Goal: Transaction & Acquisition: Obtain resource

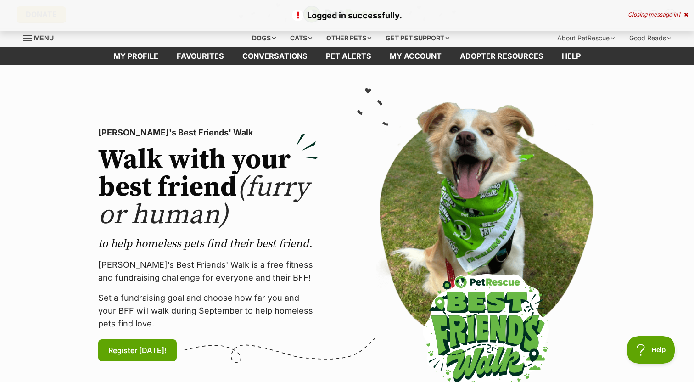
click at [686, 16] on icon at bounding box center [686, 15] width 4 height 6
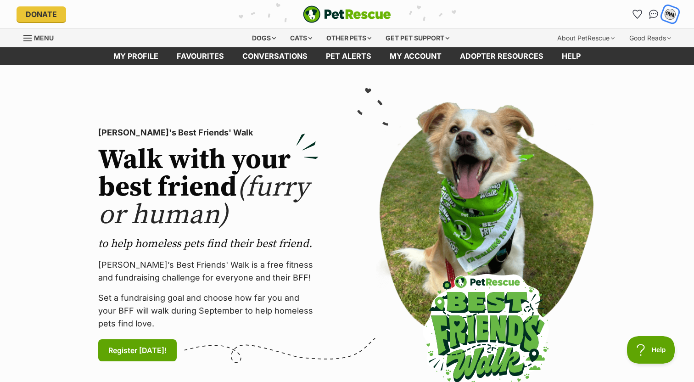
click at [669, 16] on div "BMM" at bounding box center [670, 14] width 12 height 12
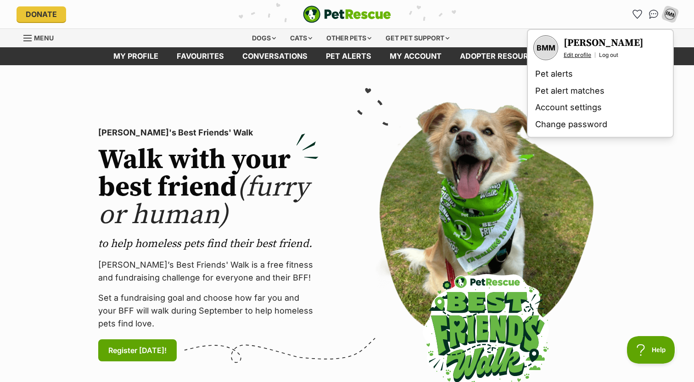
click at [585, 52] on link "Edit profile" at bounding box center [578, 54] width 28 height 7
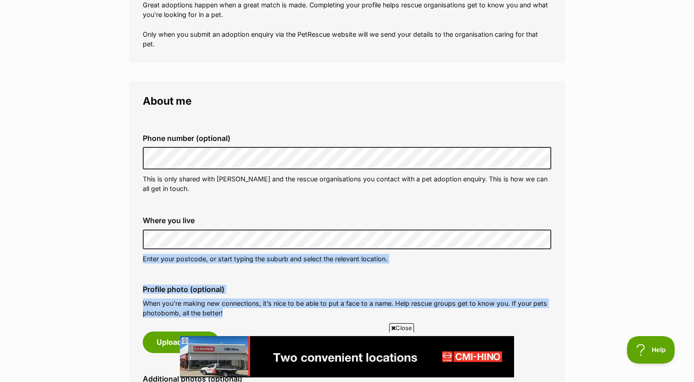
click at [231, 267] on div "Where you live Address line 1 (optional) Address line 2 (optional) Suburb (opti…" at bounding box center [346, 240] width 423 height 62
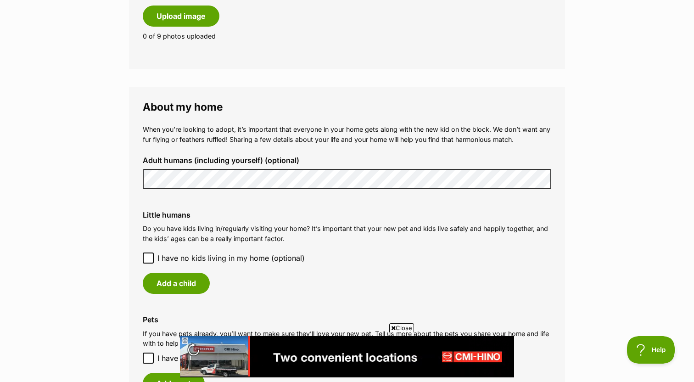
scroll to position [592, 0]
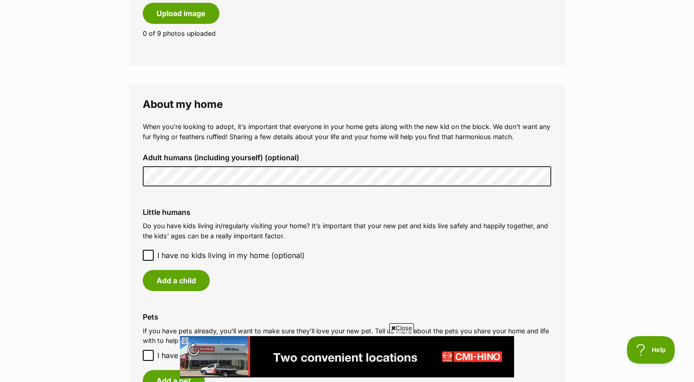
click at [265, 209] on label "Little humans" at bounding box center [347, 212] width 409 height 8
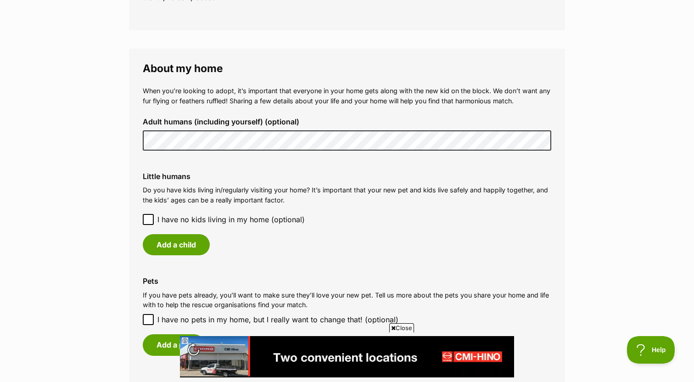
scroll to position [650, 0]
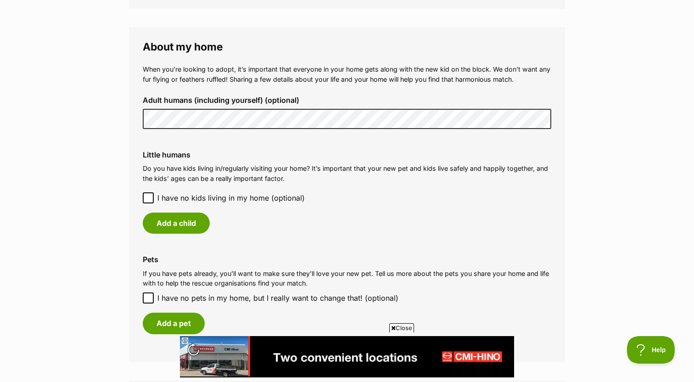
click at [212, 201] on span "I have no kids living in my home (optional)" at bounding box center [230, 197] width 147 height 11
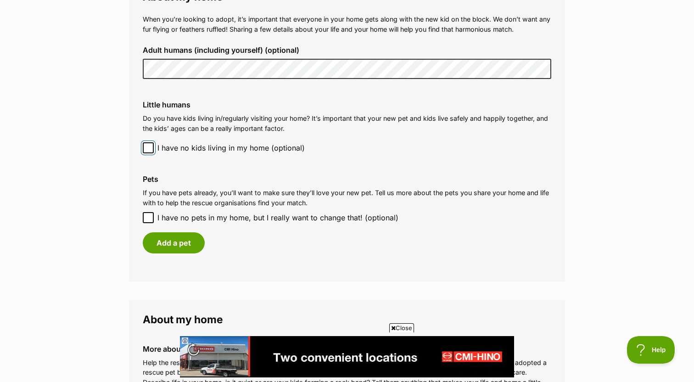
scroll to position [701, 0]
click at [218, 217] on span "I have no pets in my home, but I really want to change that! (optional)" at bounding box center [277, 216] width 241 height 11
click at [154, 217] on input "I have no pets in my home, but I really want to change that! (optional)" at bounding box center [148, 216] width 11 height 11
checkbox input "true"
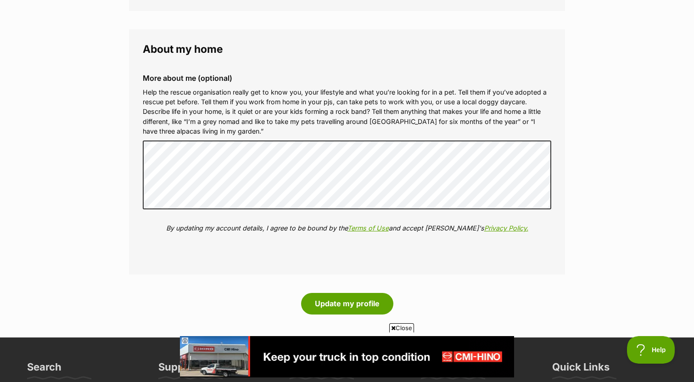
scroll to position [941, 0]
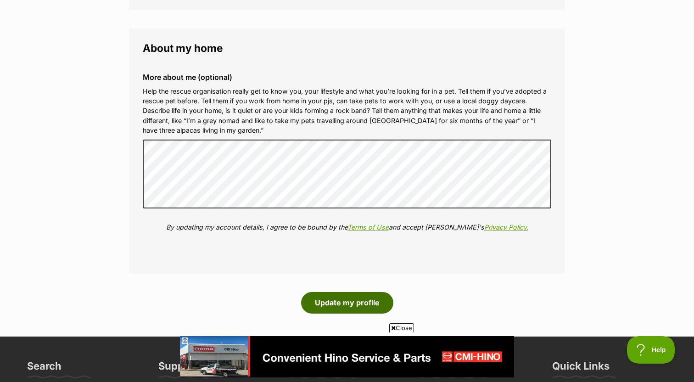
click at [343, 300] on button "Update my profile" at bounding box center [347, 302] width 92 height 21
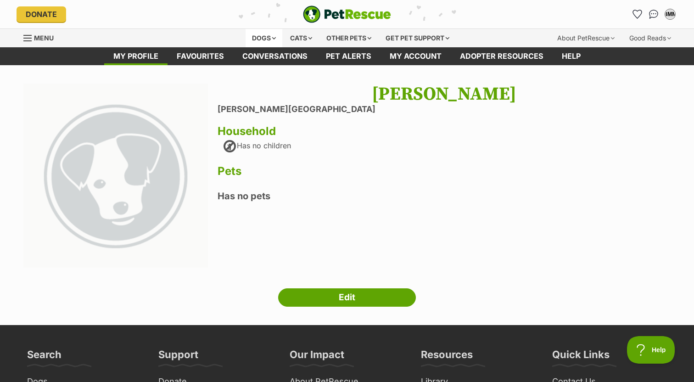
click at [261, 40] on div "Dogs" at bounding box center [264, 38] width 37 height 18
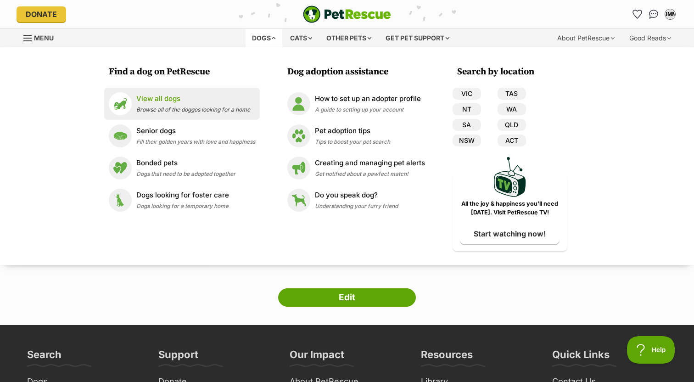
click at [198, 103] on p "View all dogs" at bounding box center [193, 99] width 114 height 11
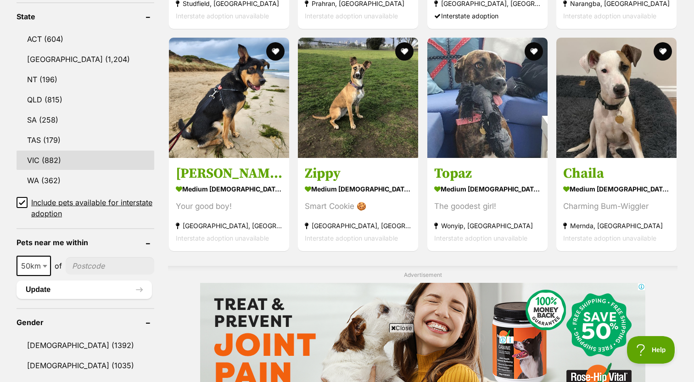
click at [117, 164] on link "VIC (882)" at bounding box center [86, 160] width 138 height 19
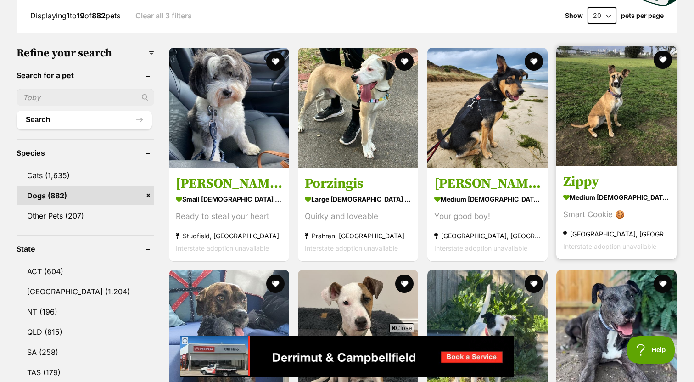
click at [592, 123] on img at bounding box center [617, 106] width 120 height 120
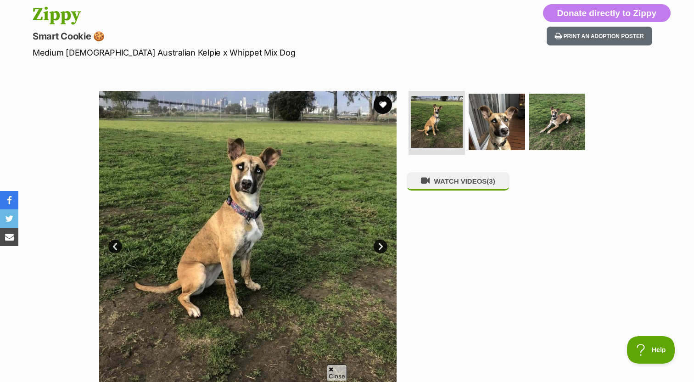
scroll to position [101, 0]
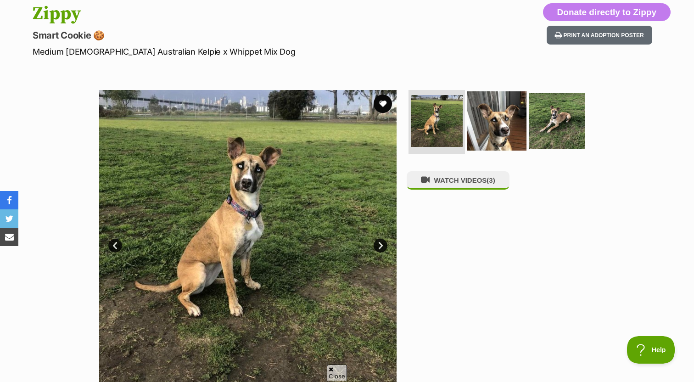
click at [491, 128] on img at bounding box center [496, 120] width 59 height 59
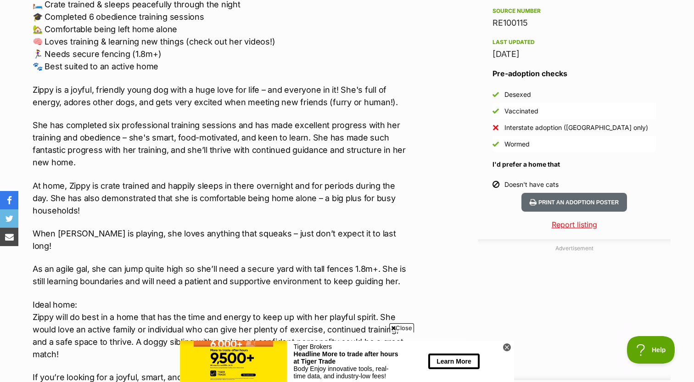
scroll to position [772, 0]
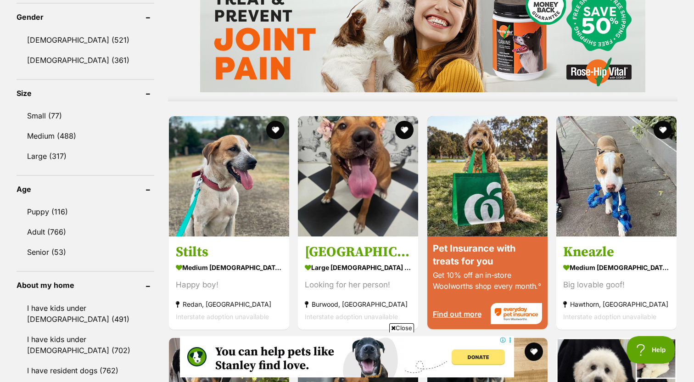
scroll to position [725, 0]
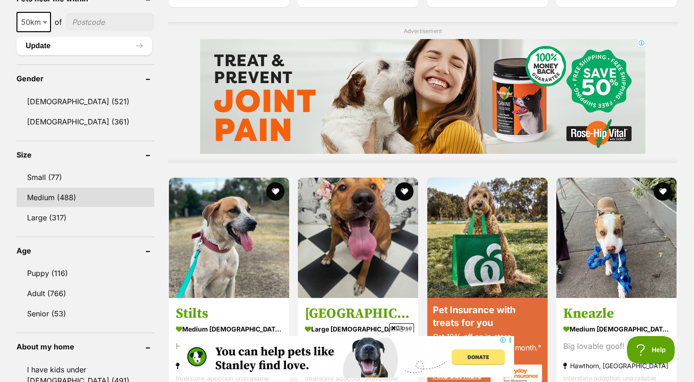
click at [67, 200] on link "Medium (488)" at bounding box center [86, 197] width 138 height 19
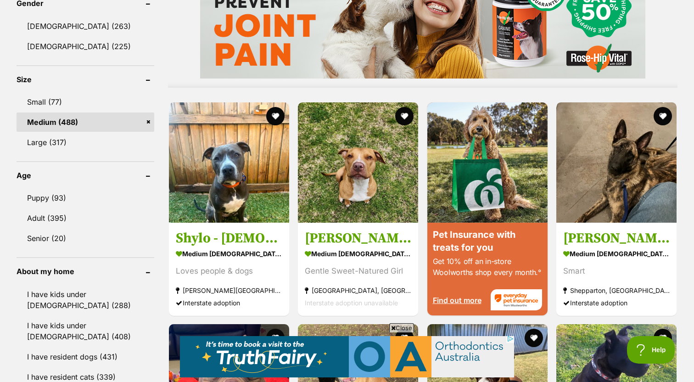
scroll to position [756, 0]
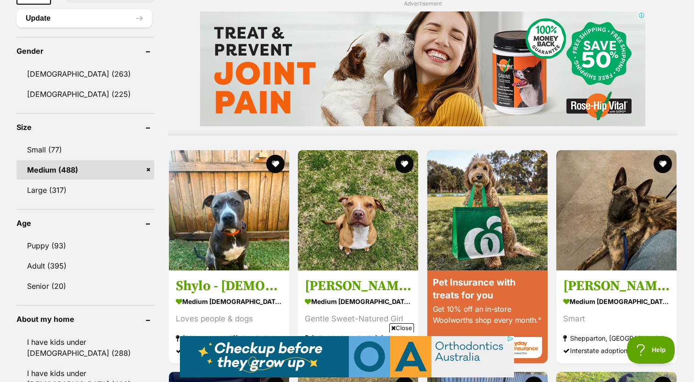
click at [150, 171] on link "Medium (488)" at bounding box center [86, 169] width 138 height 19
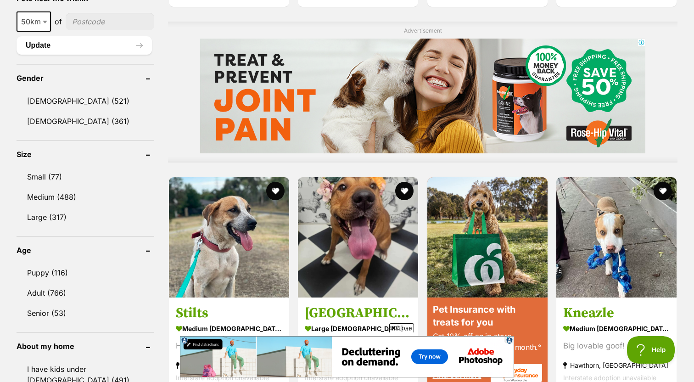
scroll to position [770, 0]
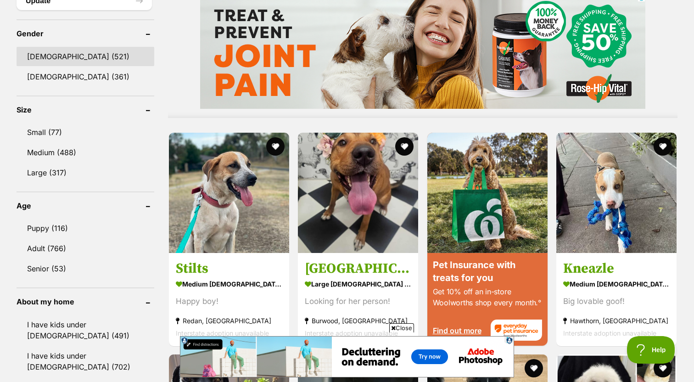
click at [57, 59] on link "[DEMOGRAPHIC_DATA] (521)" at bounding box center [86, 56] width 138 height 19
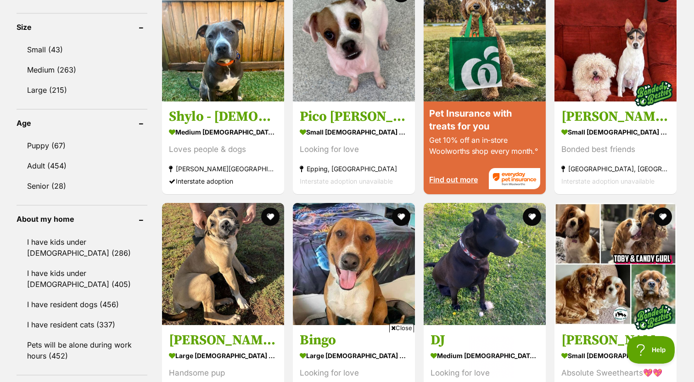
scroll to position [806, 0]
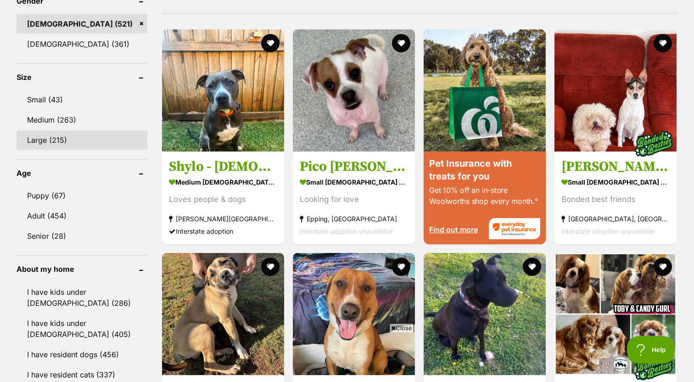
click at [73, 137] on link "Large (215)" at bounding box center [82, 139] width 131 height 19
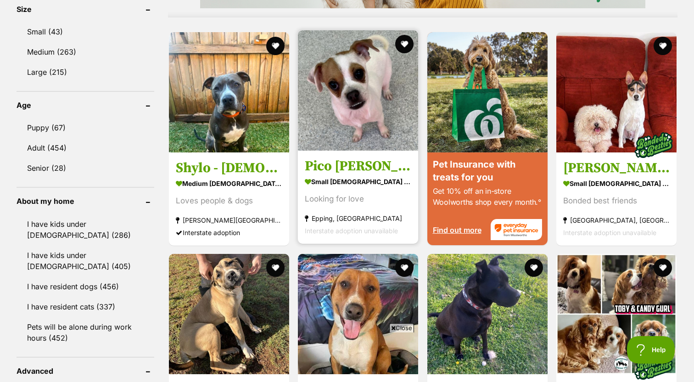
scroll to position [885, 0]
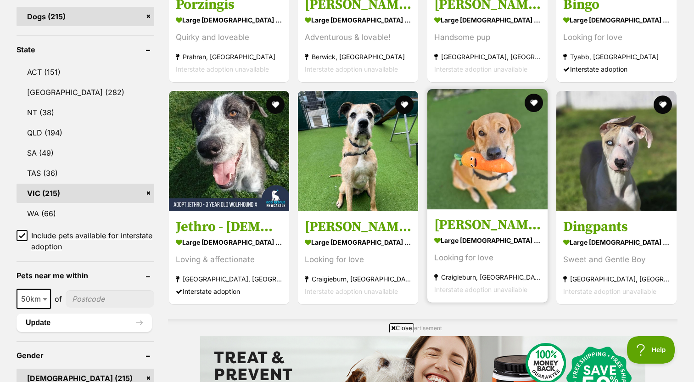
click at [464, 160] on img at bounding box center [487, 149] width 120 height 120
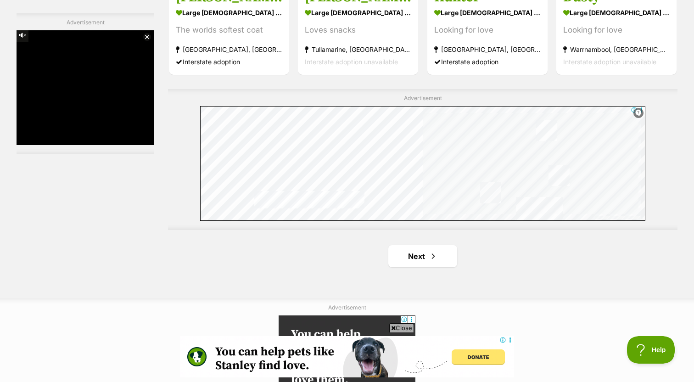
scroll to position [1621, 0]
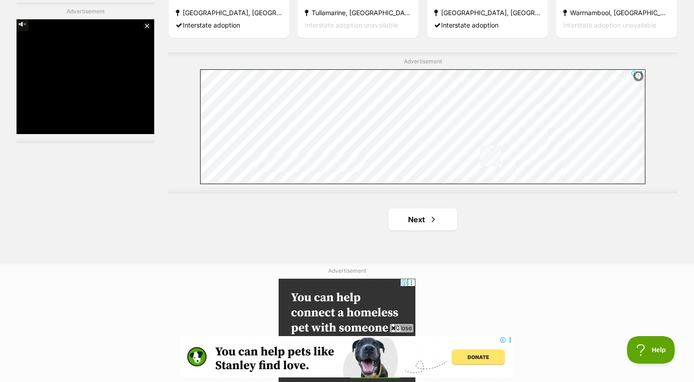
click at [424, 225] on link "Next" at bounding box center [422, 219] width 69 height 22
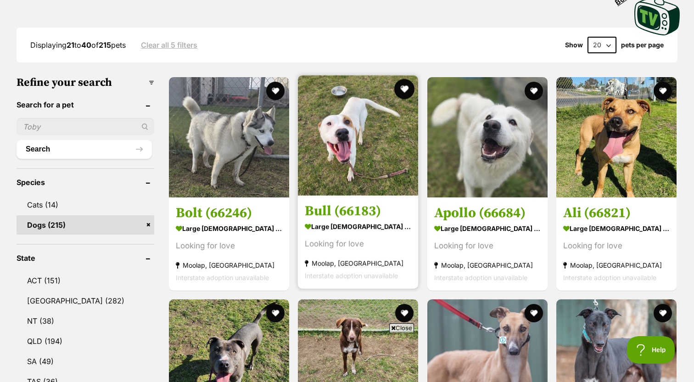
click at [402, 89] on button "favourite" at bounding box center [405, 89] width 20 height 20
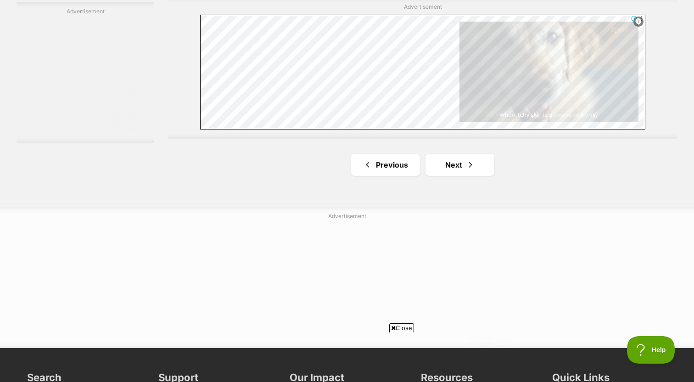
scroll to position [1650, 0]
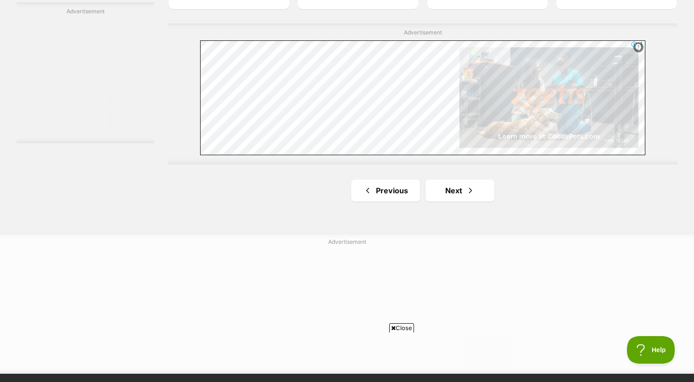
click at [451, 187] on link "Next" at bounding box center [460, 191] width 69 height 22
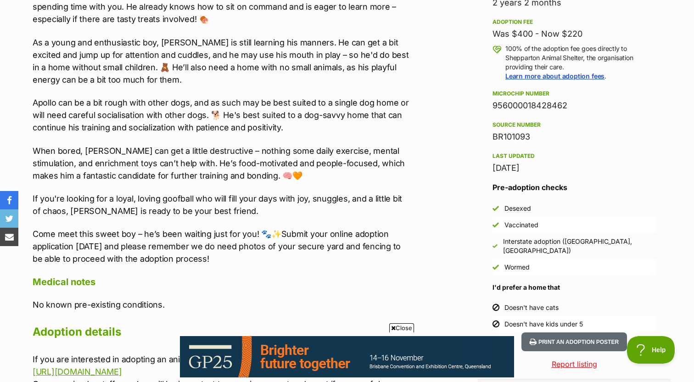
scroll to position [657, 0]
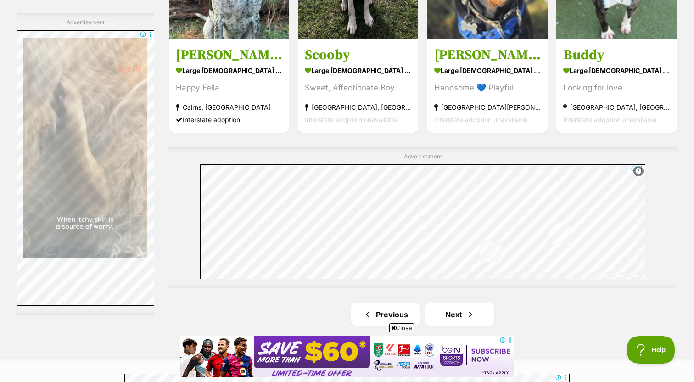
scroll to position [1715, 0]
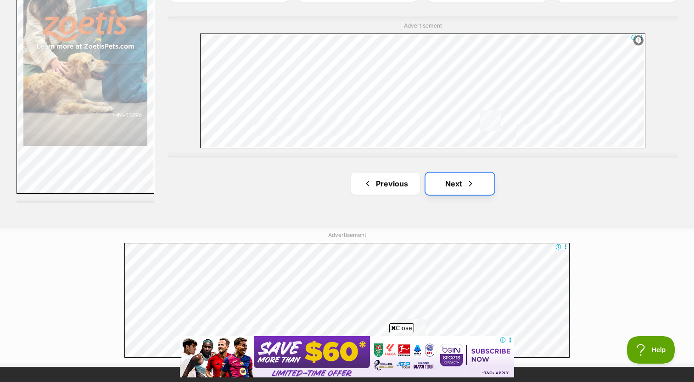
click at [450, 182] on link "Next" at bounding box center [460, 184] width 69 height 22
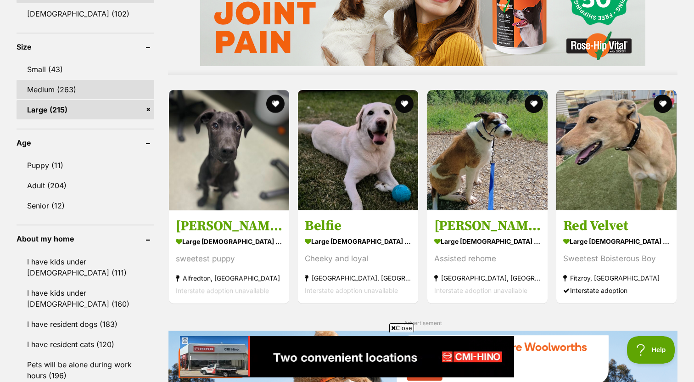
click at [90, 91] on link "Medium (263)" at bounding box center [86, 89] width 138 height 19
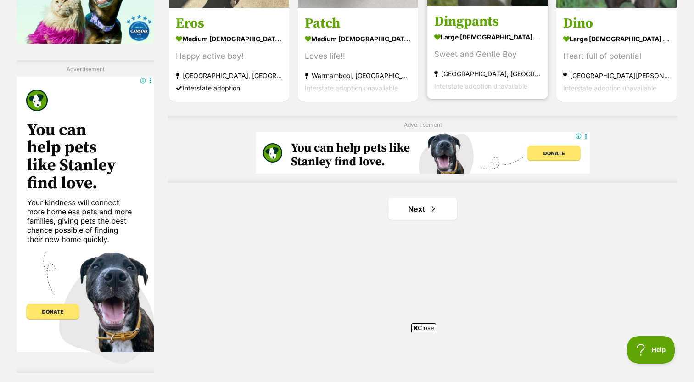
scroll to position [1557, 0]
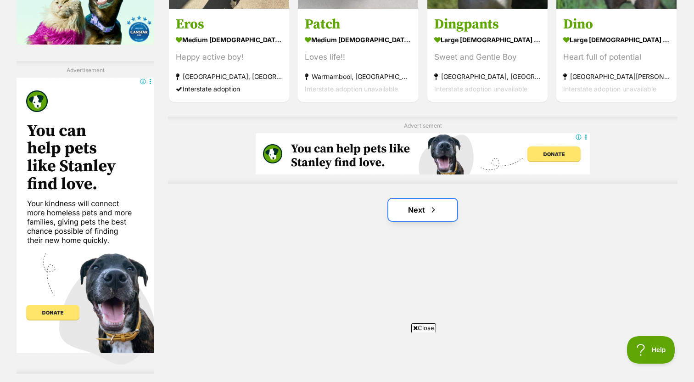
click at [434, 215] on span "Next page" at bounding box center [433, 209] width 9 height 11
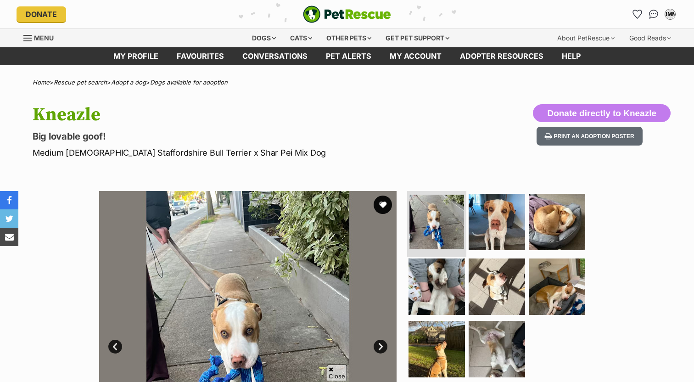
scroll to position [116, 0]
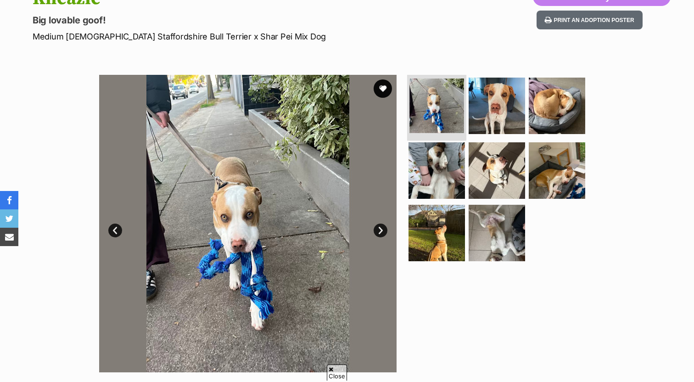
click at [445, 108] on img at bounding box center [437, 106] width 55 height 55
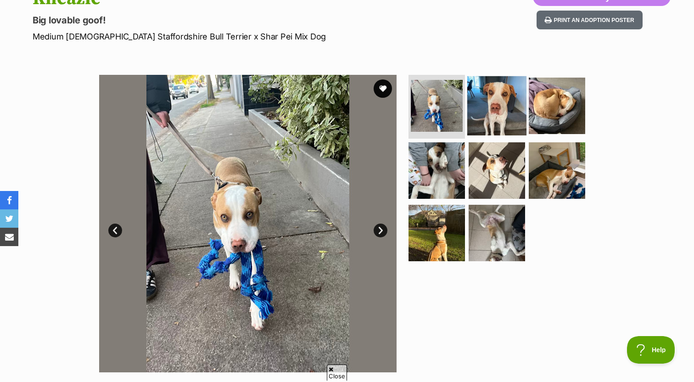
click at [485, 102] on img at bounding box center [496, 105] width 59 height 59
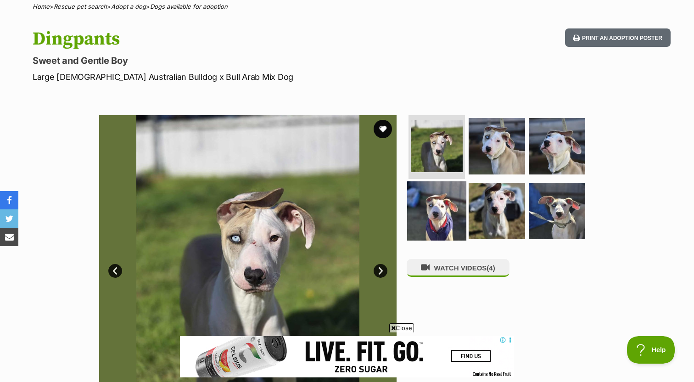
click at [431, 205] on img at bounding box center [436, 210] width 59 height 59
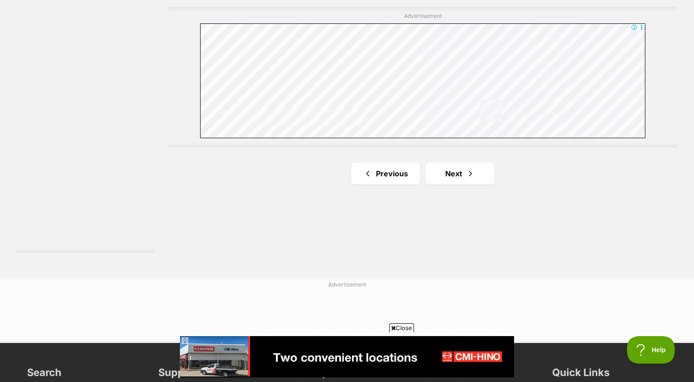
scroll to position [1728, 0]
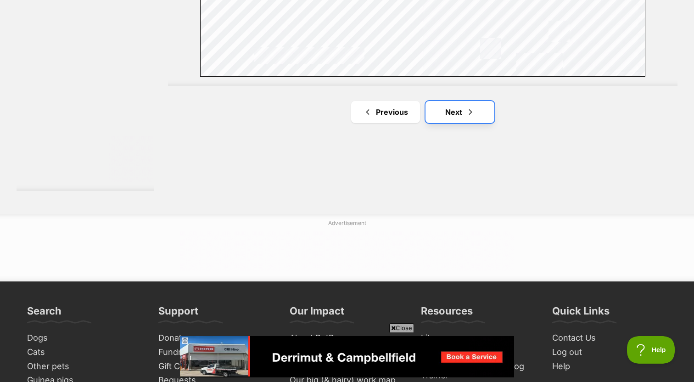
click at [452, 116] on link "Next" at bounding box center [460, 112] width 69 height 22
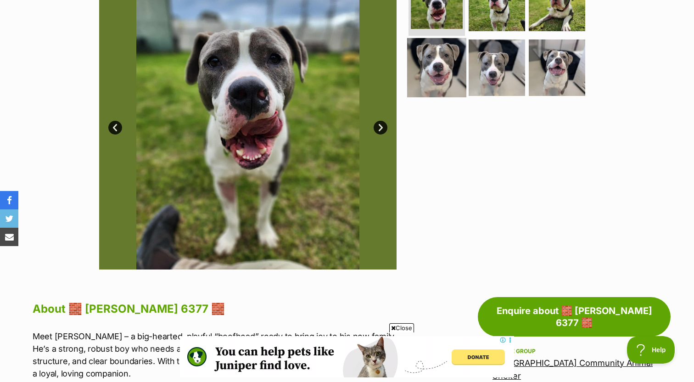
click at [443, 93] on img at bounding box center [436, 67] width 59 height 59
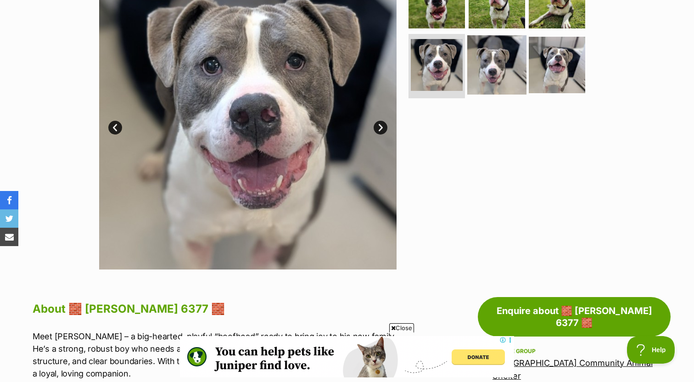
click at [486, 81] on img at bounding box center [496, 64] width 59 height 59
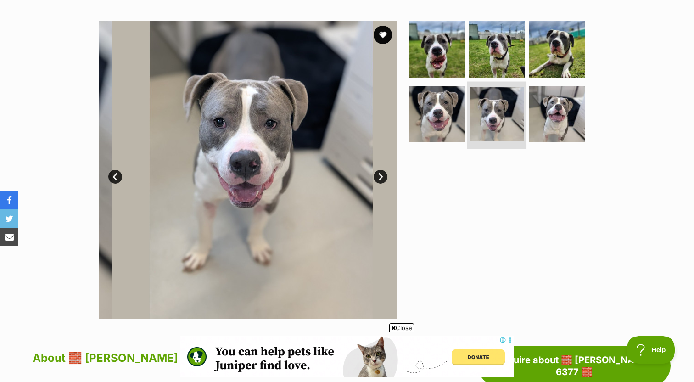
scroll to position [168, 0]
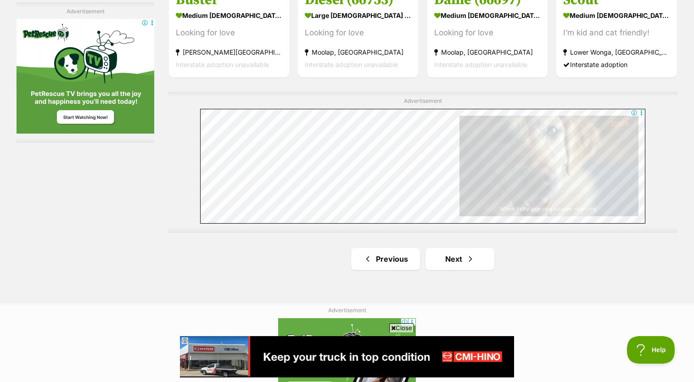
scroll to position [1719, 0]
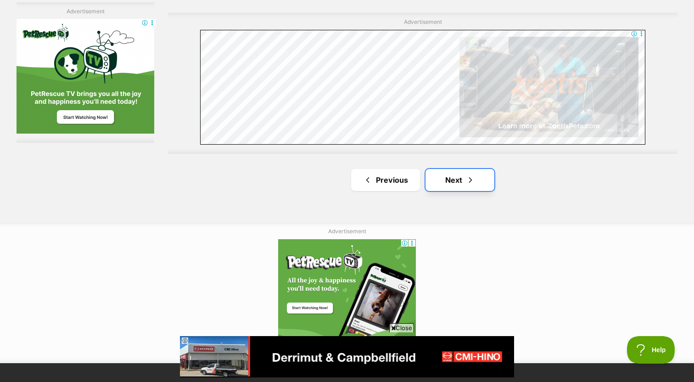
click at [440, 184] on link "Next" at bounding box center [460, 180] width 69 height 22
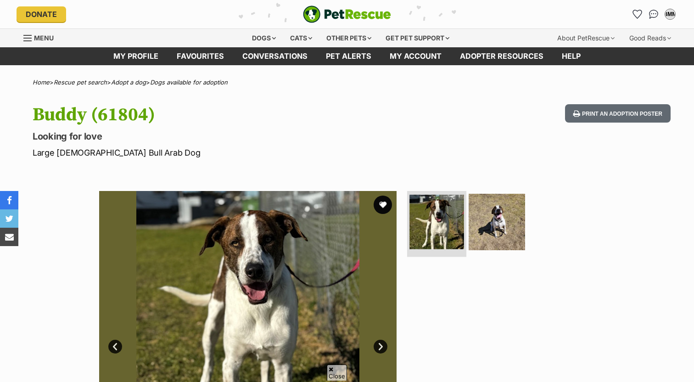
scroll to position [120, 0]
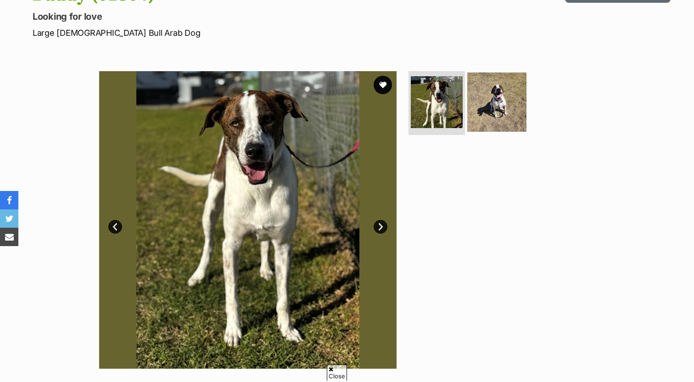
click at [478, 97] on img at bounding box center [496, 101] width 59 height 59
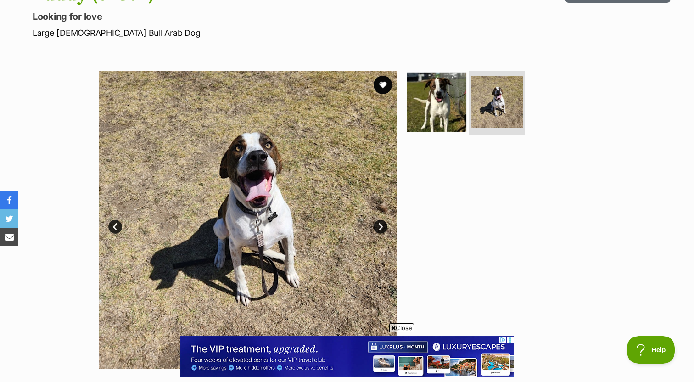
scroll to position [0, 0]
click at [422, 110] on img at bounding box center [436, 101] width 59 height 59
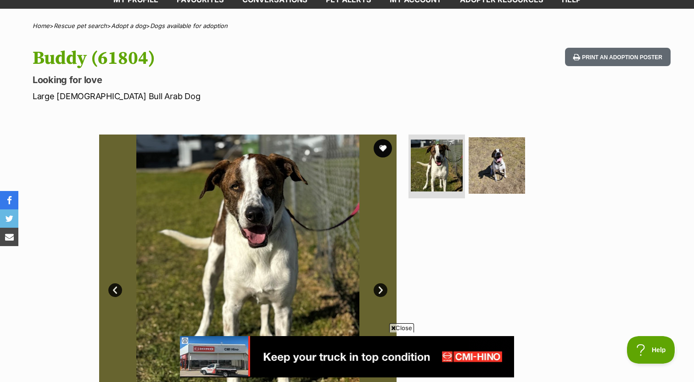
scroll to position [118, 0]
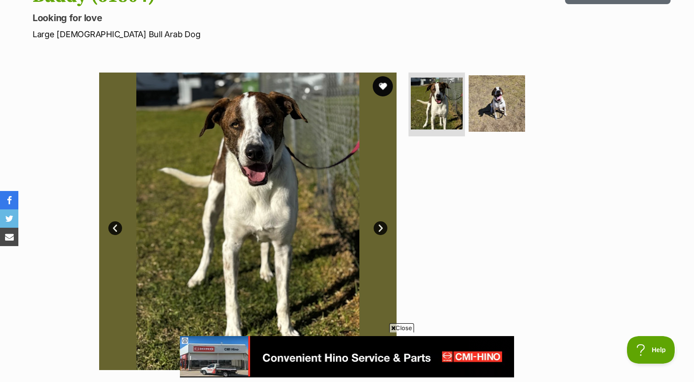
click at [380, 84] on button "favourite" at bounding box center [383, 86] width 20 height 20
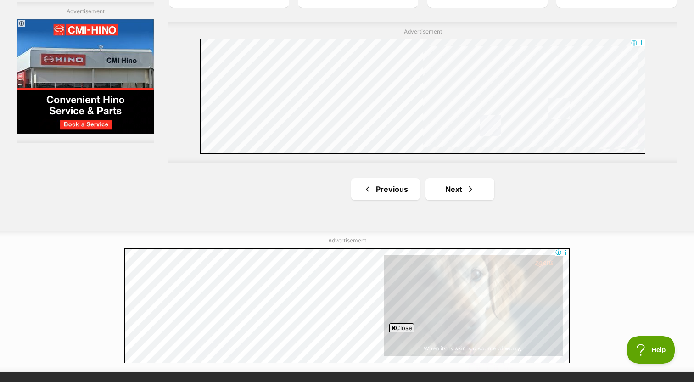
scroll to position [1653, 0]
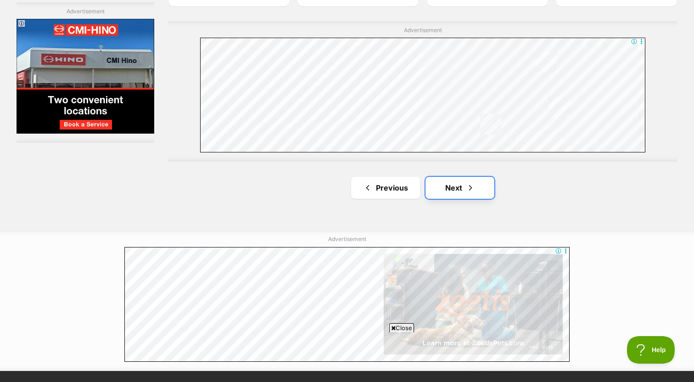
click at [444, 197] on link "Next" at bounding box center [460, 188] width 69 height 22
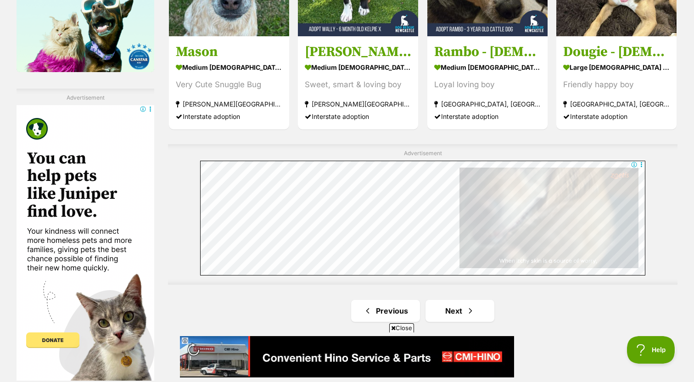
scroll to position [1644, 0]
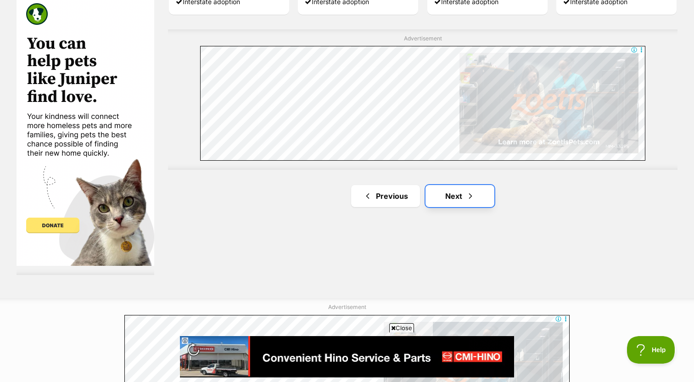
click at [440, 207] on link "Next" at bounding box center [460, 196] width 69 height 22
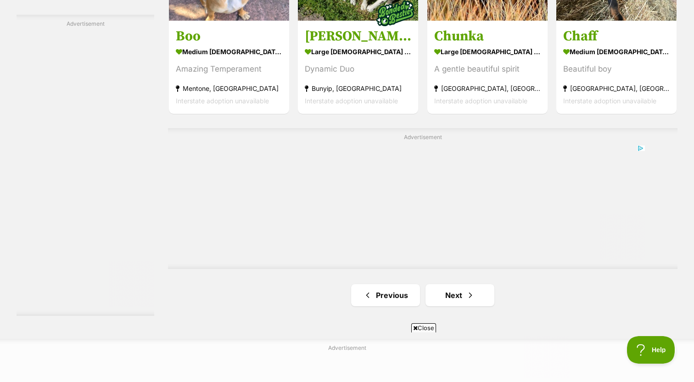
scroll to position [1756, 0]
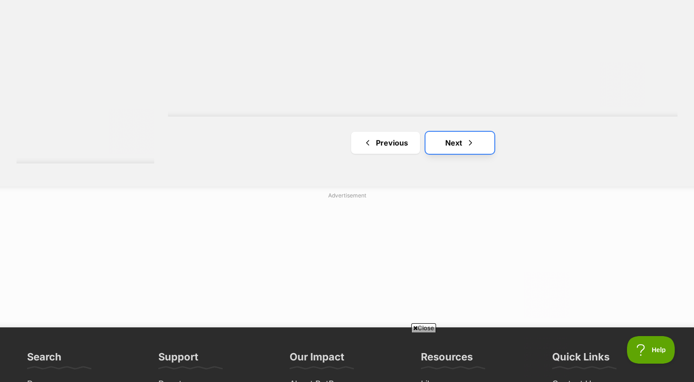
click at [458, 149] on link "Next" at bounding box center [460, 143] width 69 height 22
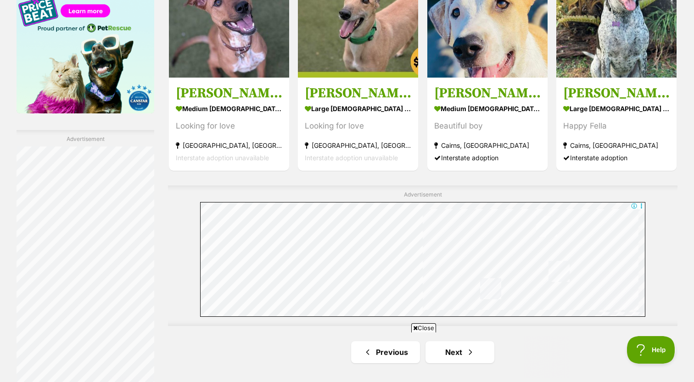
scroll to position [1681, 0]
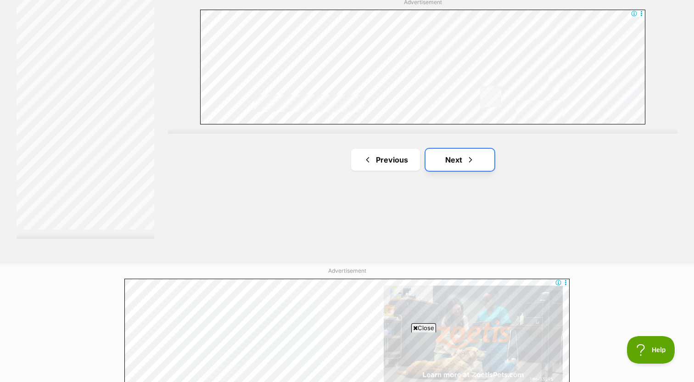
click at [444, 152] on link "Next" at bounding box center [460, 160] width 69 height 22
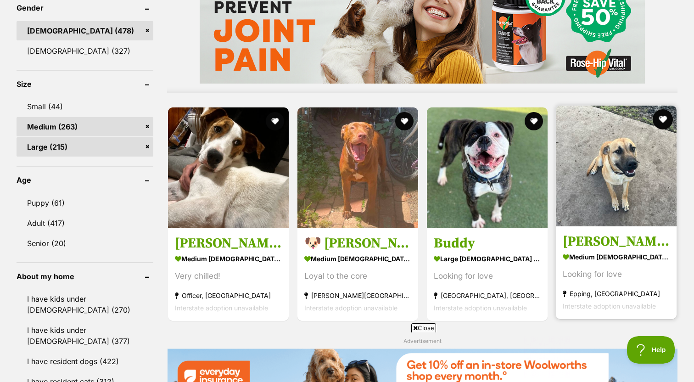
click at [663, 117] on button "favourite" at bounding box center [663, 119] width 20 height 20
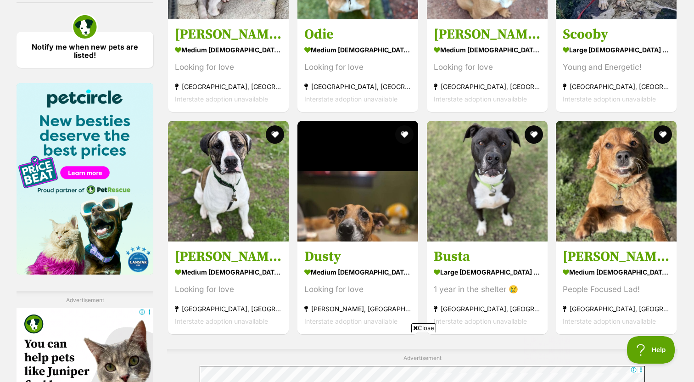
scroll to position [1580, 0]
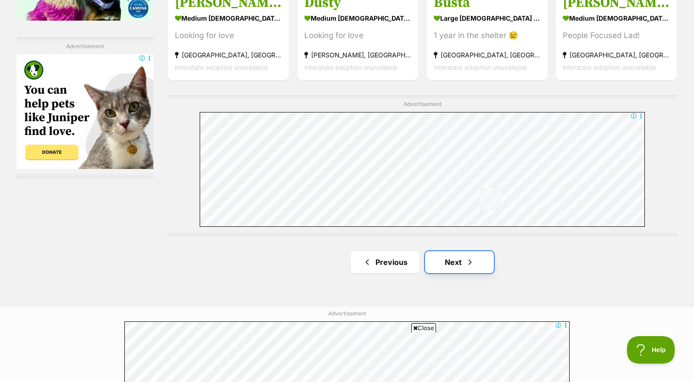
click at [447, 264] on link "Next" at bounding box center [459, 262] width 69 height 22
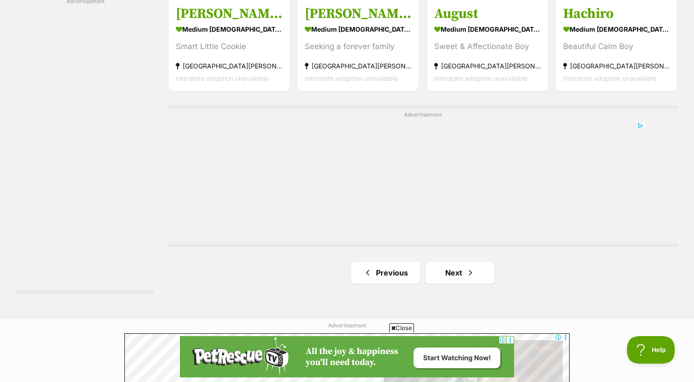
scroll to position [1676, 0]
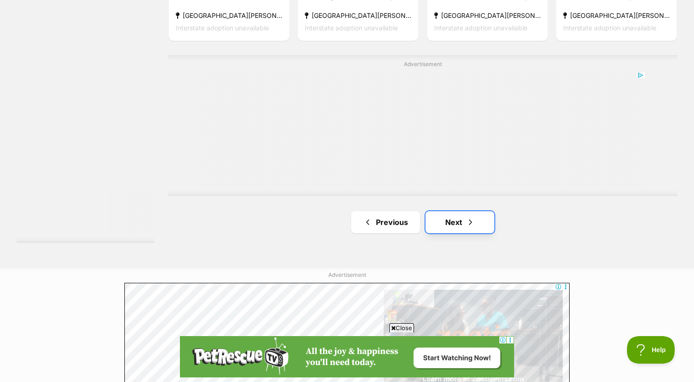
click at [446, 225] on link "Next" at bounding box center [460, 222] width 69 height 22
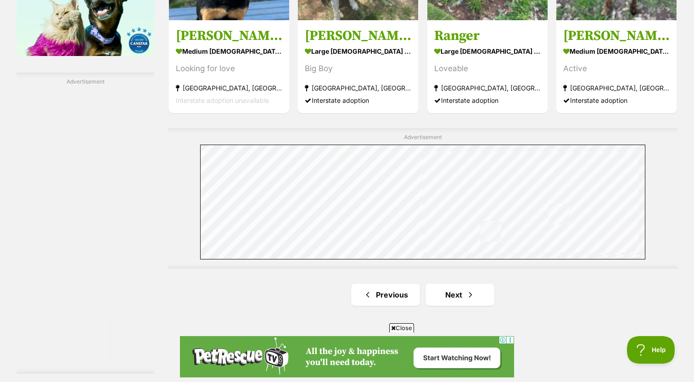
scroll to position [1554, 0]
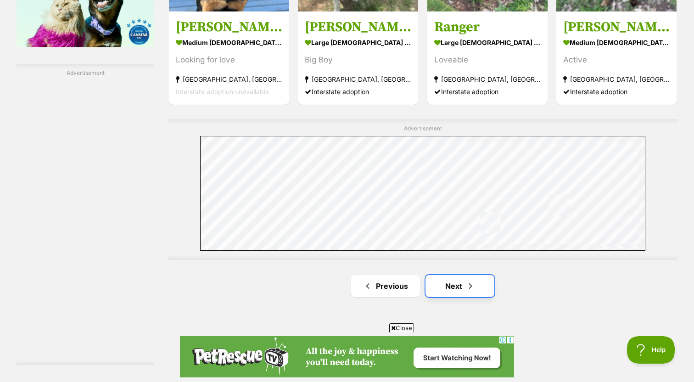
click at [440, 286] on link "Next" at bounding box center [460, 286] width 69 height 22
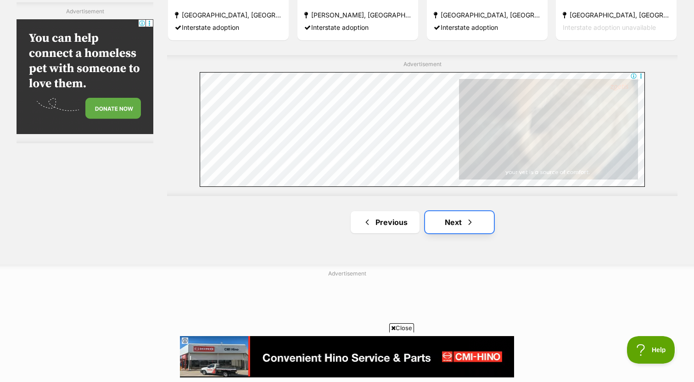
scroll to position [1620, 0]
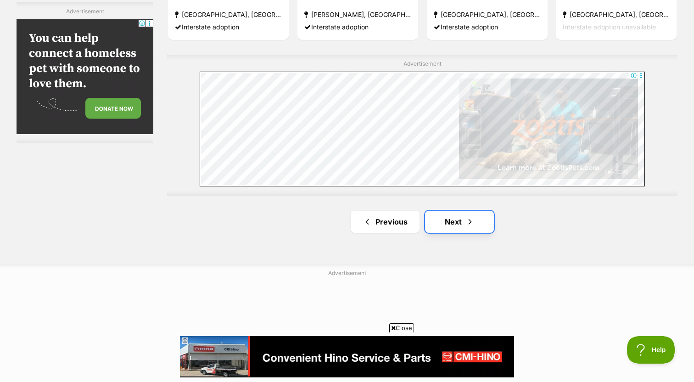
click at [440, 228] on link "Next" at bounding box center [459, 222] width 69 height 22
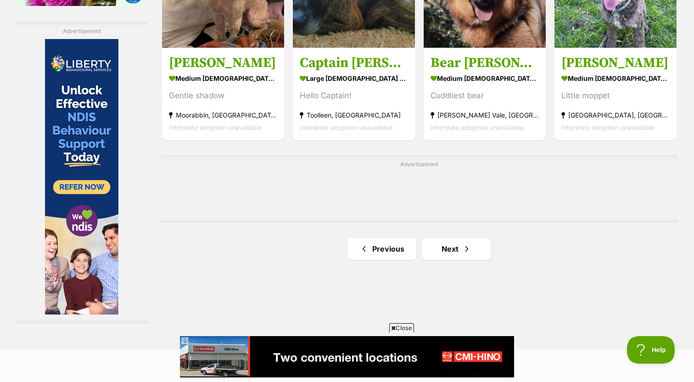
scroll to position [1629, 0]
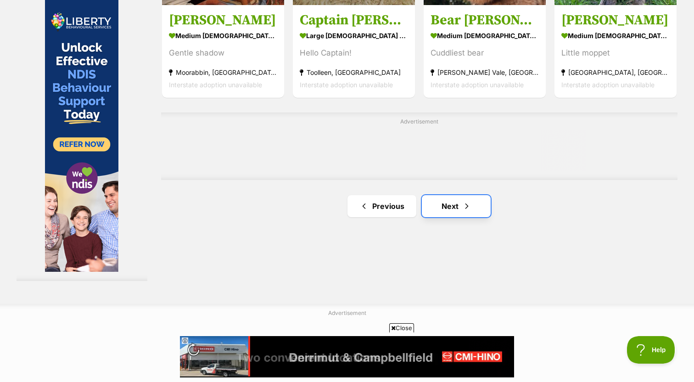
click at [434, 209] on link "Next" at bounding box center [456, 206] width 69 height 22
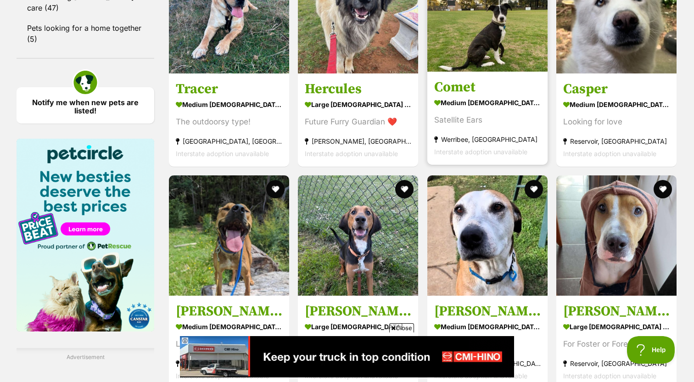
scroll to position [1215, 0]
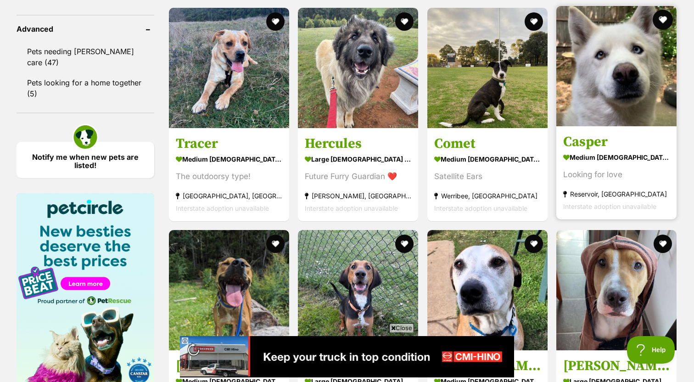
click at [661, 21] on button "favourite" at bounding box center [663, 20] width 20 height 20
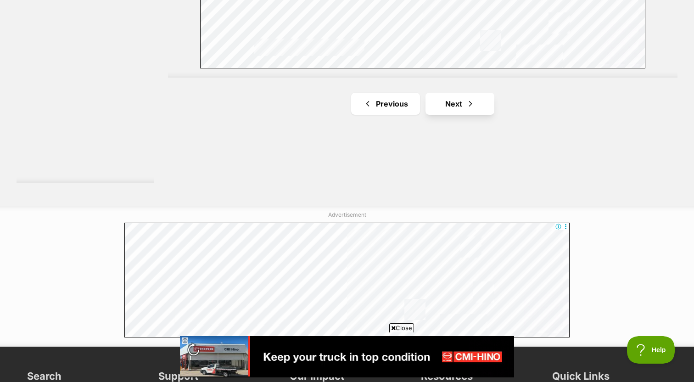
scroll to position [1737, 0]
click at [473, 109] on span "Next page" at bounding box center [470, 103] width 9 height 11
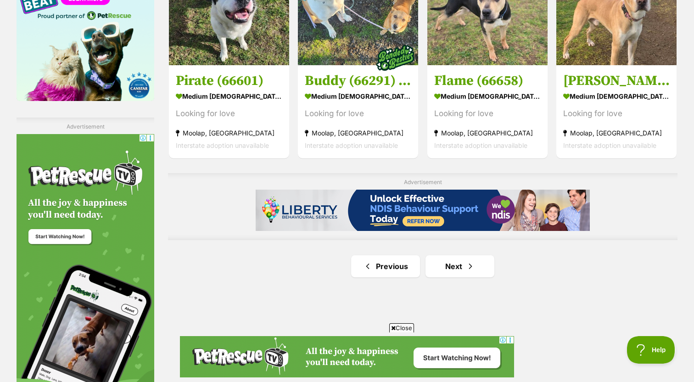
scroll to position [1521, 0]
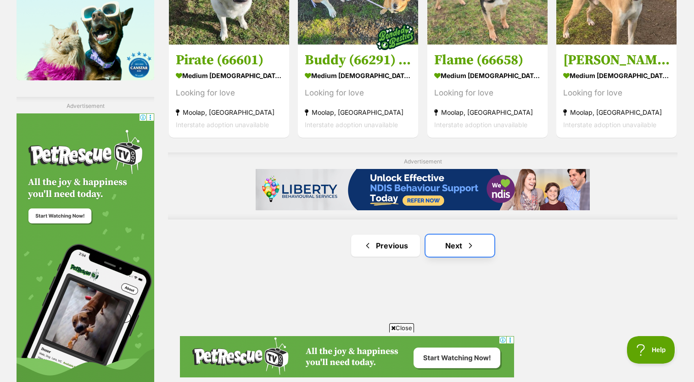
click at [452, 247] on link "Next" at bounding box center [460, 246] width 69 height 22
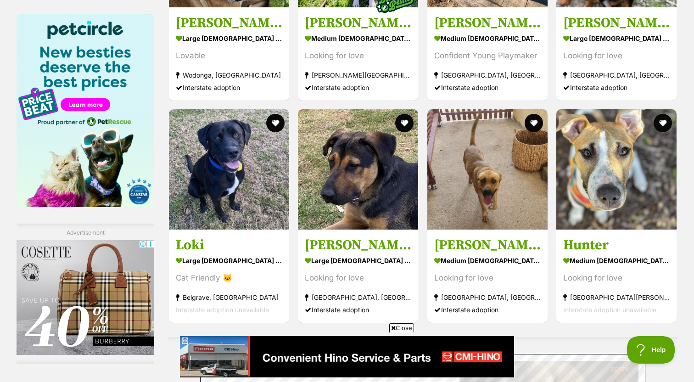
scroll to position [1395, 0]
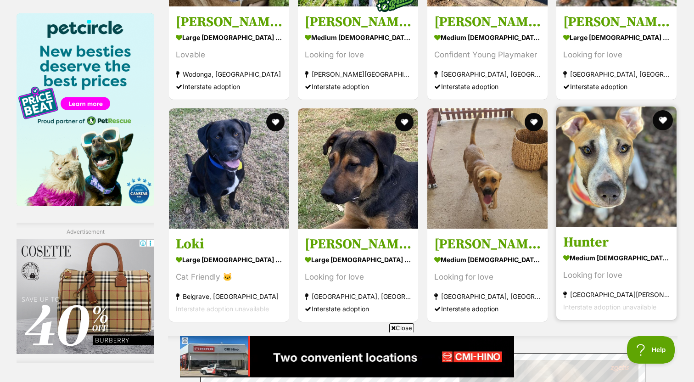
click at [669, 121] on button "favourite" at bounding box center [663, 120] width 20 height 20
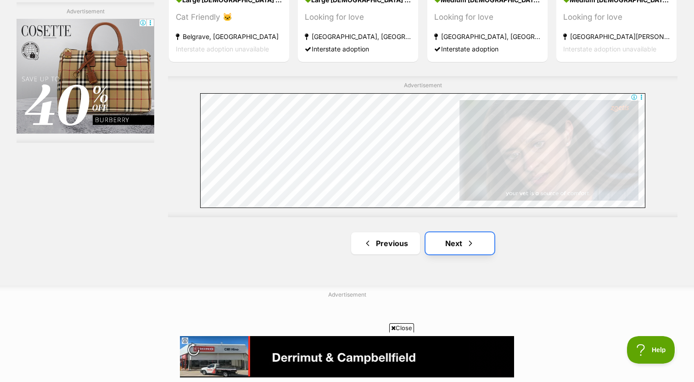
scroll to position [1656, 0]
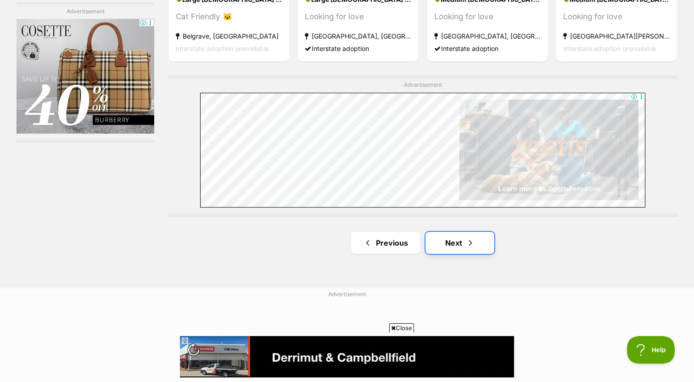
click at [446, 240] on link "Next" at bounding box center [460, 243] width 69 height 22
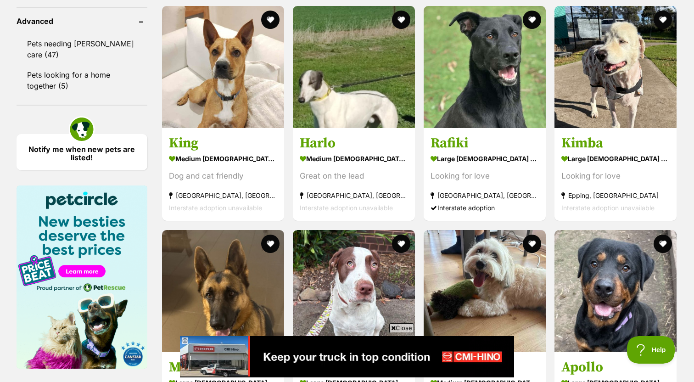
scroll to position [1409, 0]
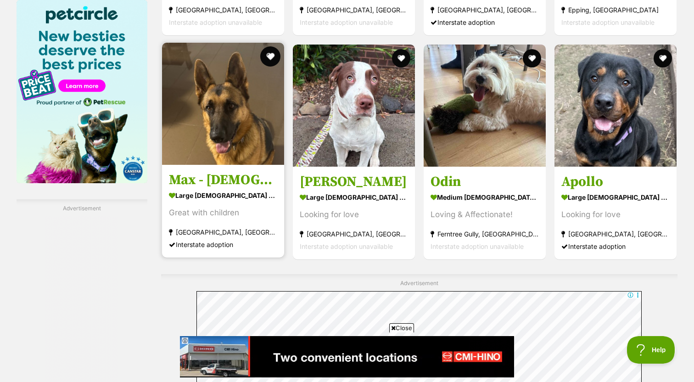
click at [276, 62] on button "favourite" at bounding box center [270, 56] width 20 height 20
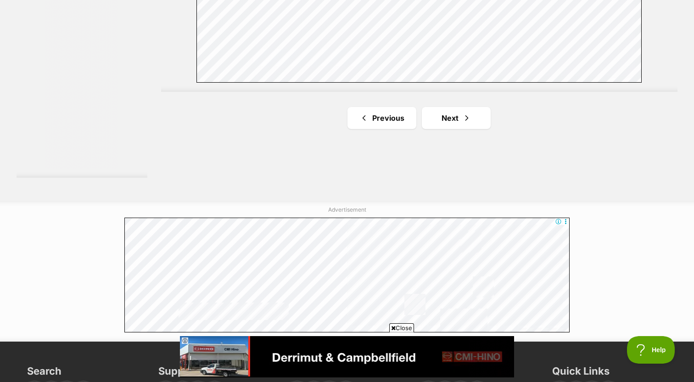
scroll to position [1709, 0]
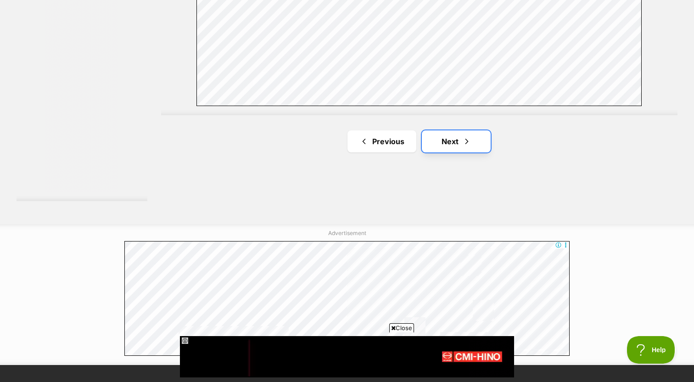
click at [442, 148] on link "Next" at bounding box center [456, 141] width 69 height 22
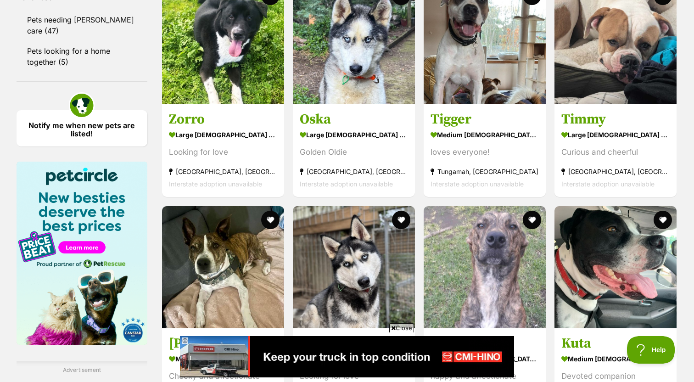
scroll to position [1248, 0]
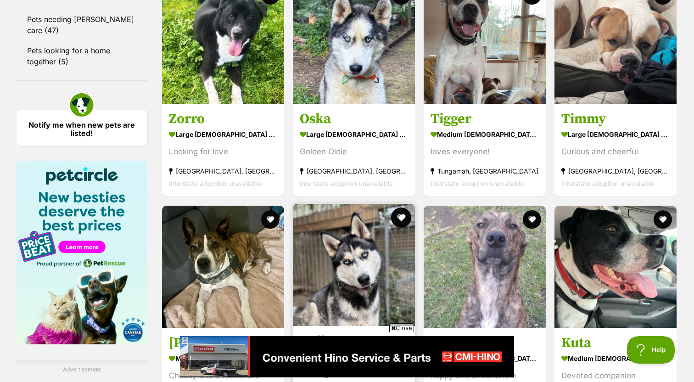
click at [407, 221] on button "favourite" at bounding box center [401, 218] width 20 height 20
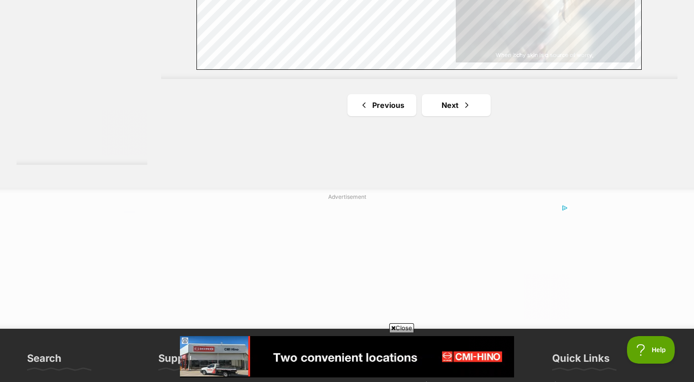
scroll to position [1816, 0]
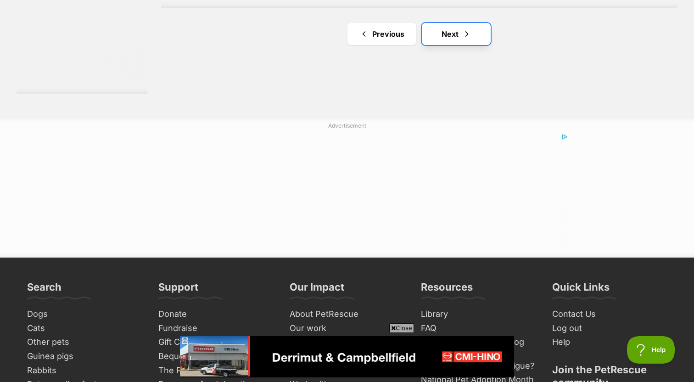
click at [460, 40] on link "Next" at bounding box center [456, 34] width 69 height 22
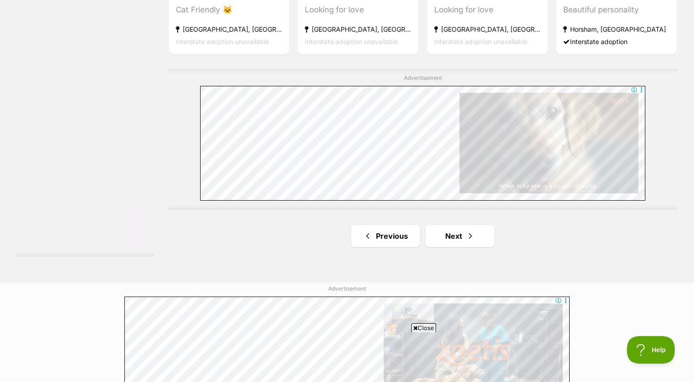
scroll to position [1703, 0]
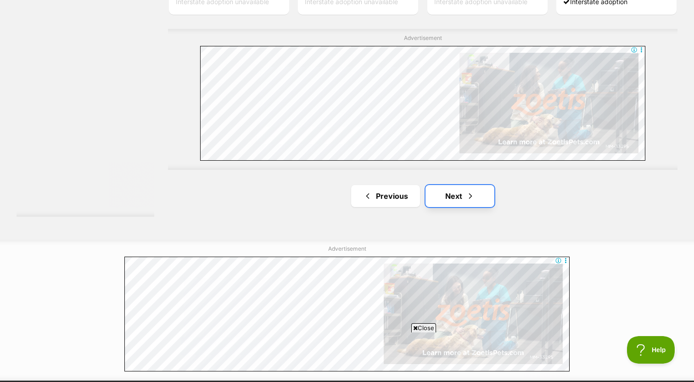
click at [447, 201] on link "Next" at bounding box center [460, 196] width 69 height 22
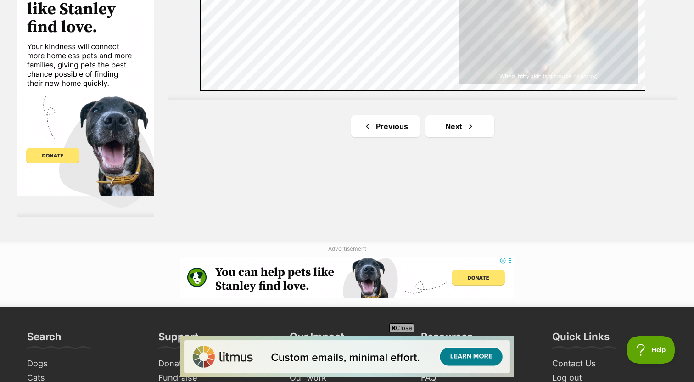
scroll to position [1730, 0]
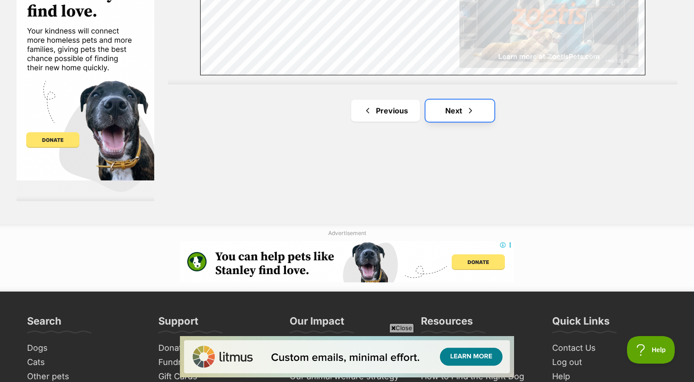
click at [458, 102] on link "Next" at bounding box center [460, 111] width 69 height 22
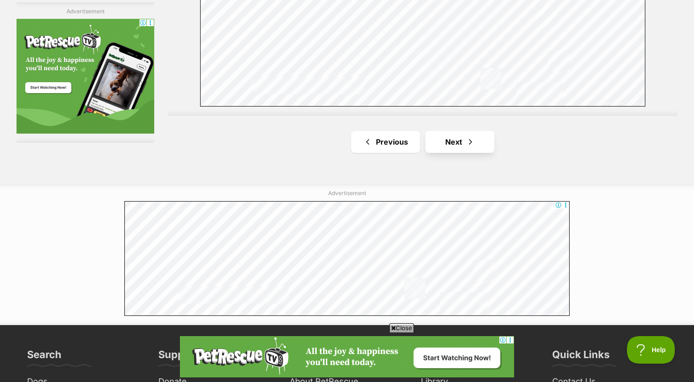
scroll to position [1701, 0]
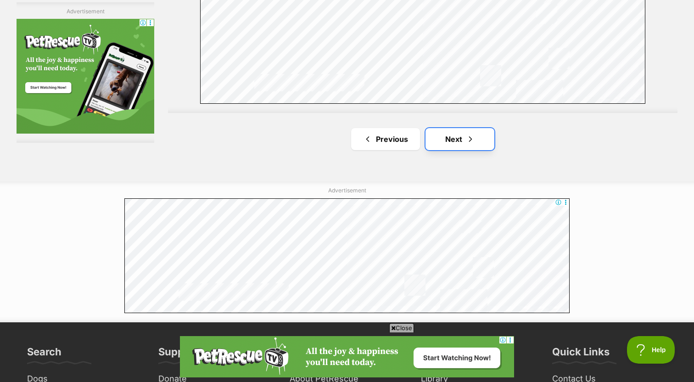
click at [467, 143] on span "Next page" at bounding box center [470, 139] width 9 height 11
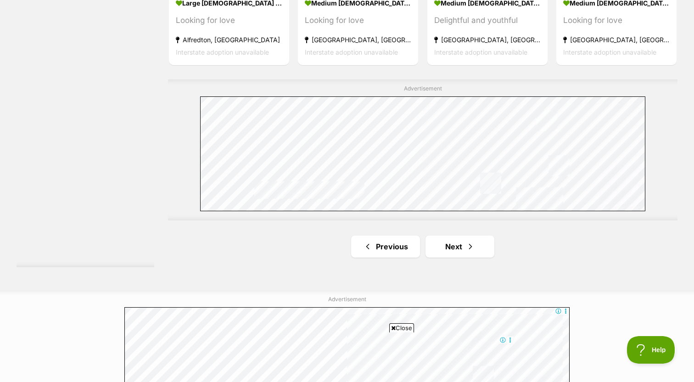
scroll to position [1804, 0]
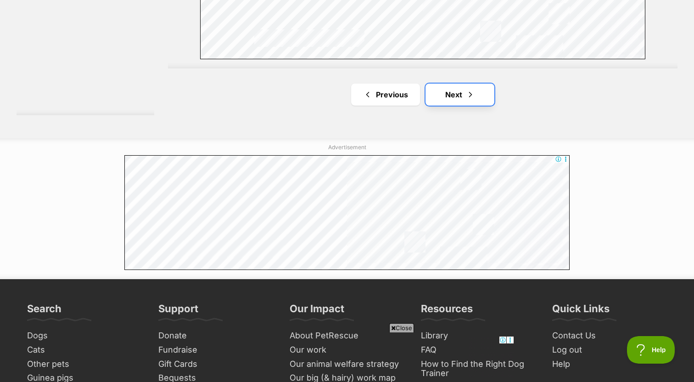
click at [454, 101] on link "Next" at bounding box center [460, 95] width 69 height 22
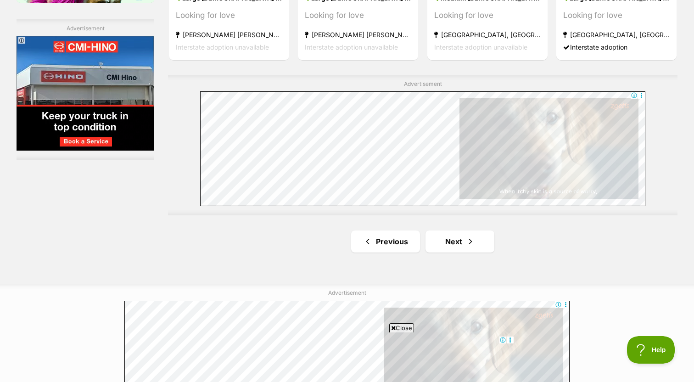
scroll to position [1619, 0]
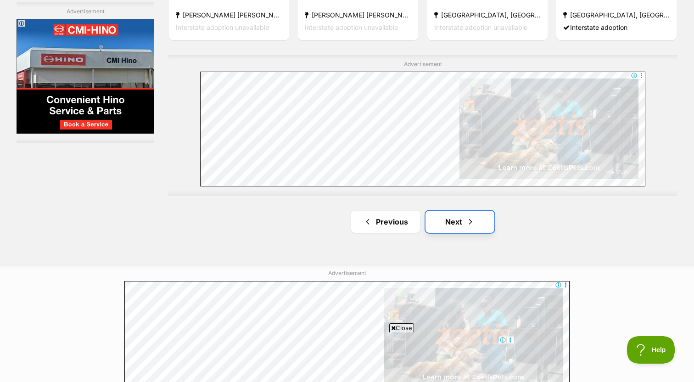
click at [443, 221] on link "Next" at bounding box center [460, 222] width 69 height 22
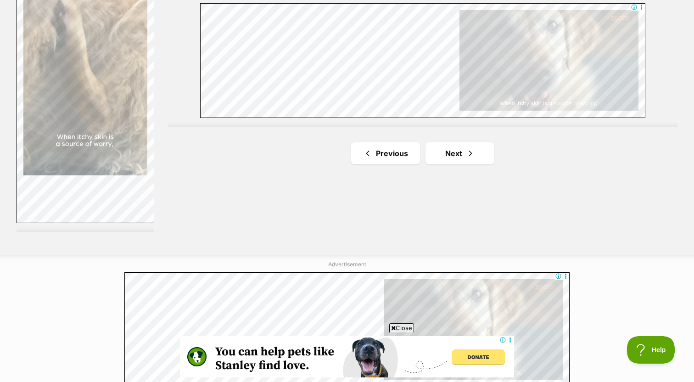
scroll to position [1730, 0]
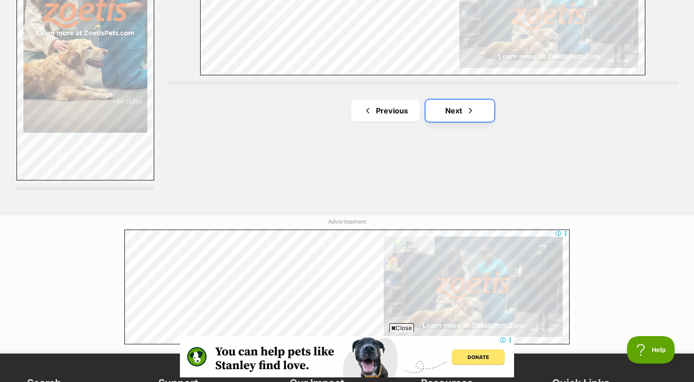
click at [461, 104] on link "Next" at bounding box center [460, 111] width 69 height 22
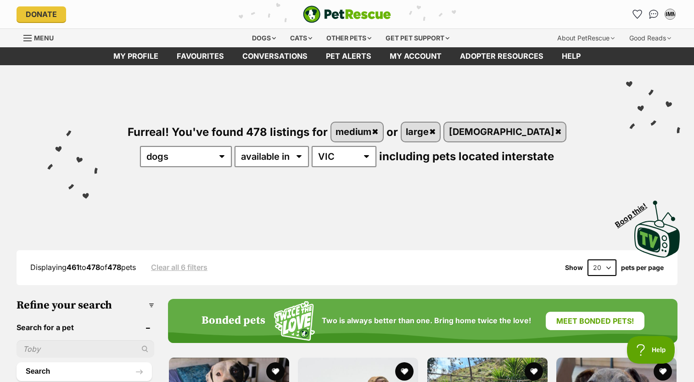
click at [629, 17] on div "BMM My account BMM Becker Minh Mai Edit profile Log out Pet alerts Pet alert ma…" at bounding box center [567, 14] width 220 height 15
click at [638, 16] on icon "Favourites" at bounding box center [637, 14] width 11 height 11
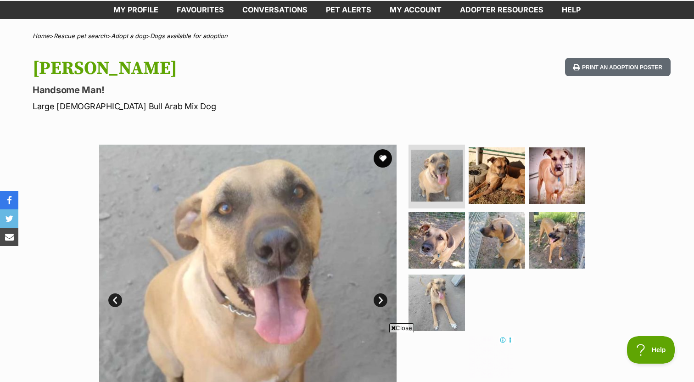
scroll to position [53, 0]
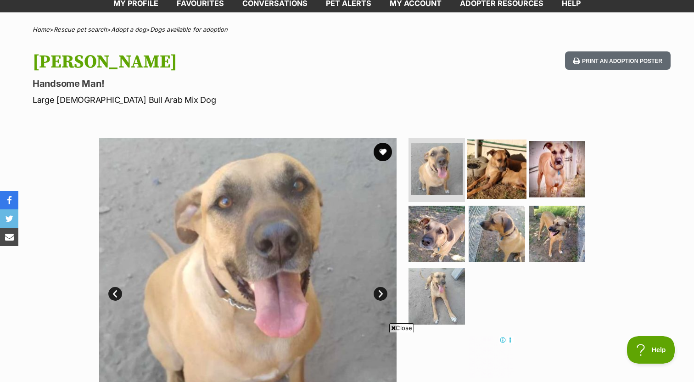
click at [486, 189] on img at bounding box center [496, 168] width 59 height 59
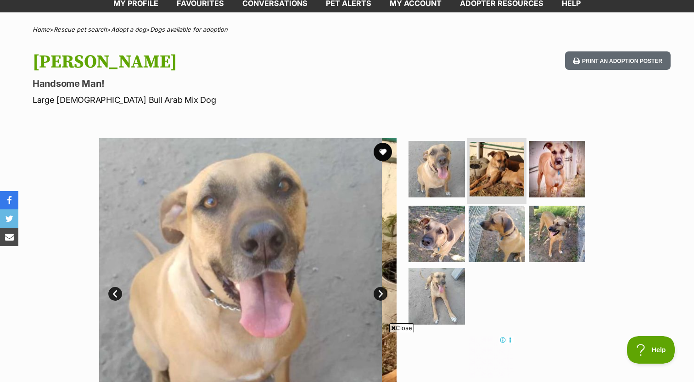
scroll to position [0, 0]
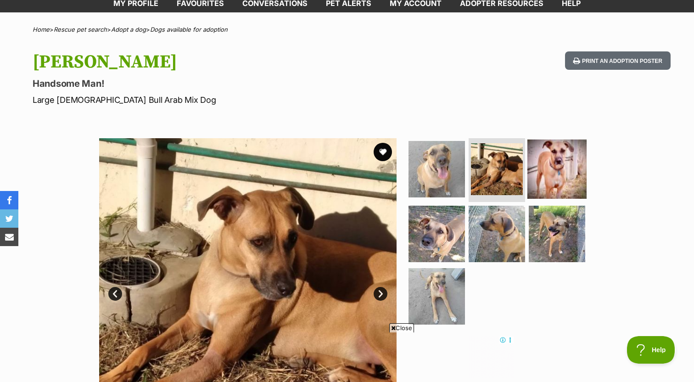
click at [542, 178] on img at bounding box center [557, 168] width 59 height 59
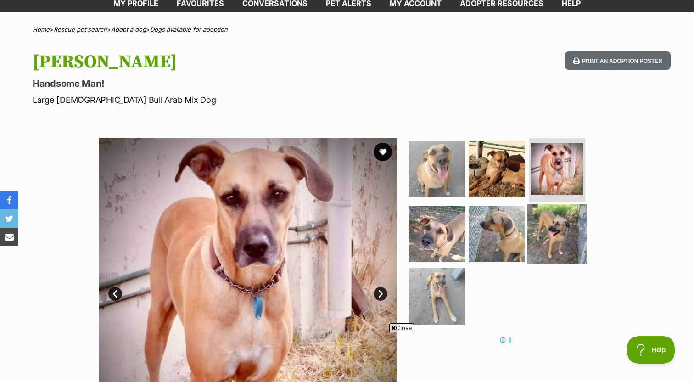
click at [541, 226] on img at bounding box center [557, 233] width 59 height 59
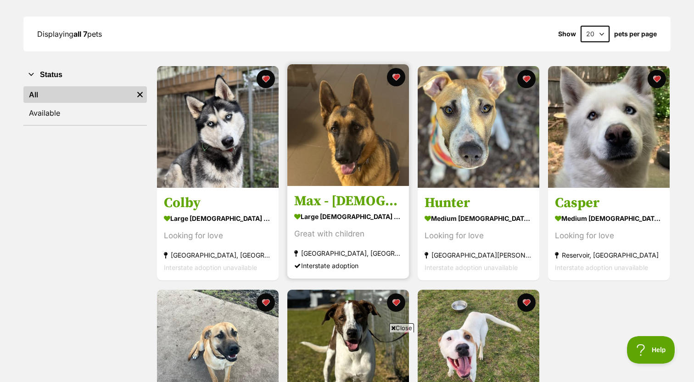
click at [352, 144] on img at bounding box center [348, 125] width 122 height 122
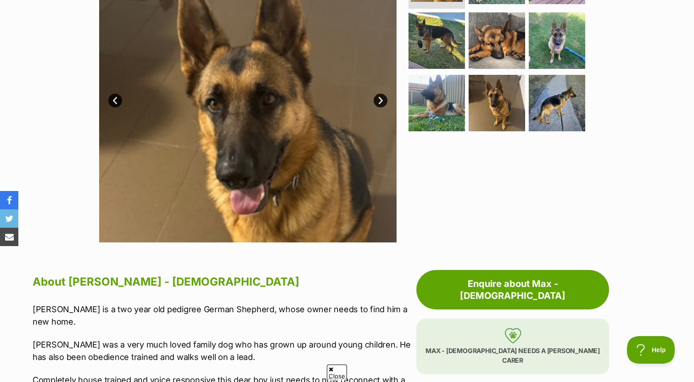
scroll to position [263, 0]
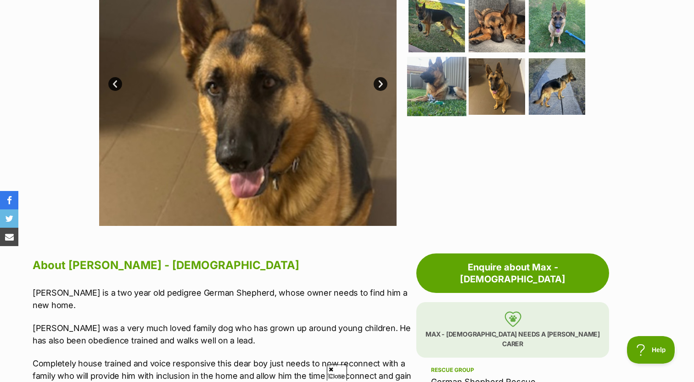
click at [410, 102] on img at bounding box center [436, 86] width 59 height 59
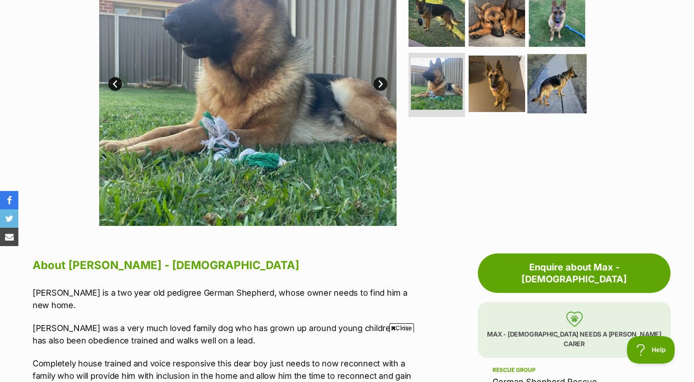
click at [538, 89] on img at bounding box center [557, 83] width 59 height 59
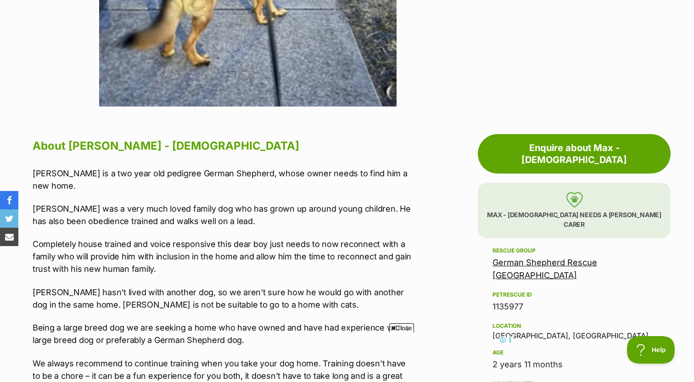
scroll to position [420, 0]
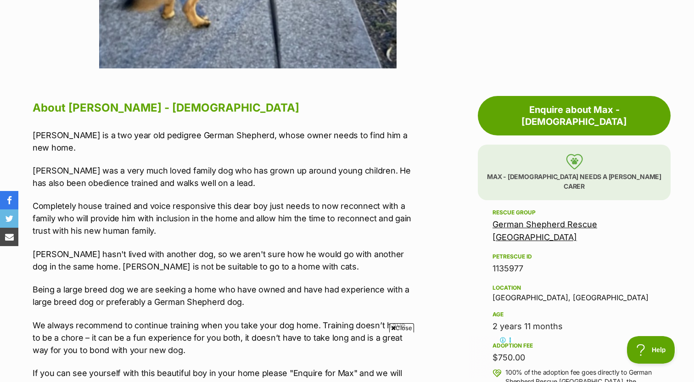
click at [141, 134] on p "Max is a two year old pedigree German Shepherd, whose owner needs to find him a…" at bounding box center [222, 141] width 379 height 25
click at [139, 164] on p "Max was a very much loved family dog who has grown up around young children. He…" at bounding box center [222, 176] width 379 height 25
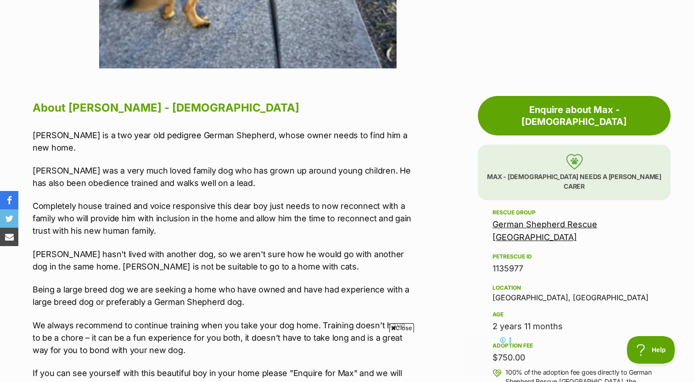
click at [139, 164] on p "Max was a very much loved family dog who has grown up around young children. He…" at bounding box center [222, 176] width 379 height 25
click at [140, 166] on p "Max was a very much loved family dog who has grown up around young children. He…" at bounding box center [222, 176] width 379 height 25
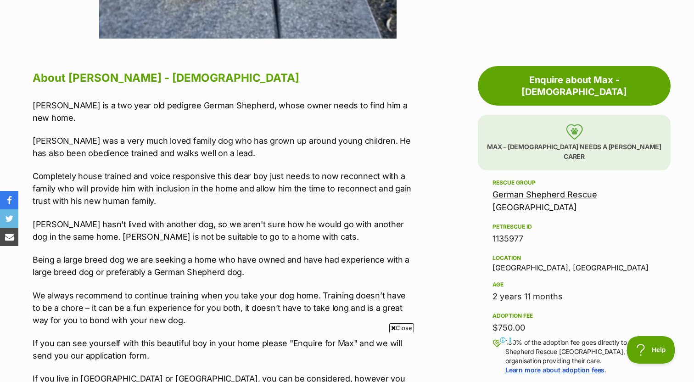
scroll to position [454, 0]
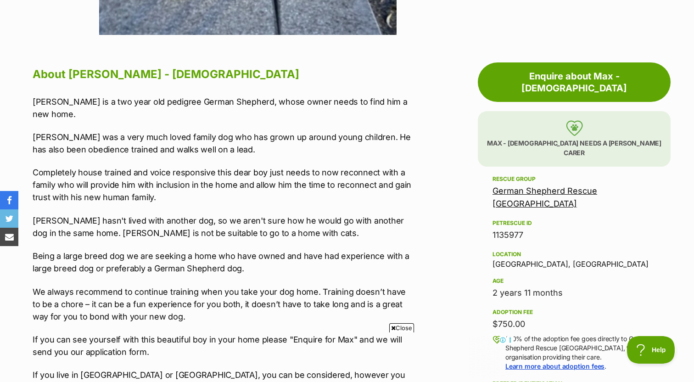
click at [139, 166] on p "Completely house trained and voice responsive this dear boy just needs to now r…" at bounding box center [222, 184] width 379 height 37
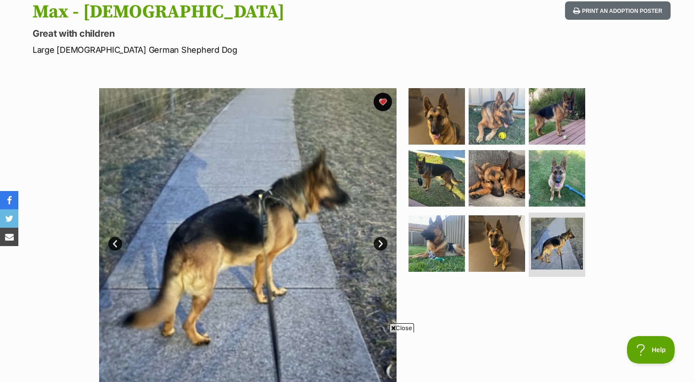
scroll to position [108, 0]
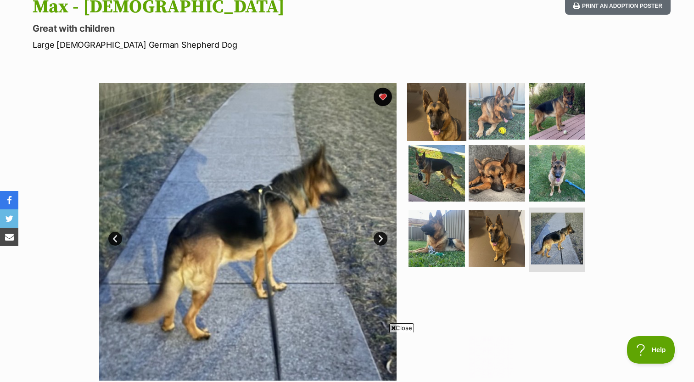
click at [445, 108] on img at bounding box center [436, 110] width 59 height 59
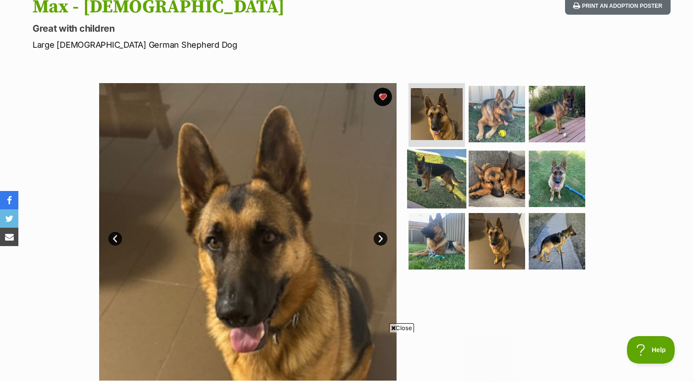
click at [456, 158] on img at bounding box center [436, 178] width 59 height 59
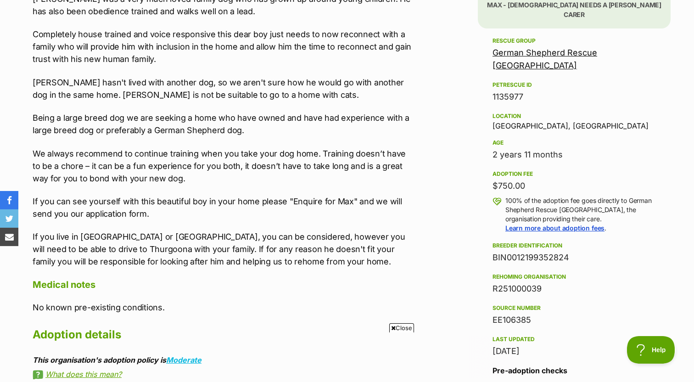
scroll to position [813, 0]
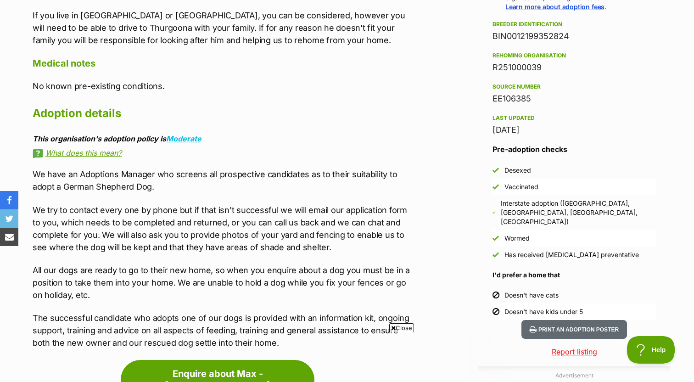
click at [522, 199] on div "Interstate adoption (ACT, NSW, QLD, VIC)" at bounding box center [578, 213] width 155 height 28
click at [537, 199] on div "Interstate adoption (ACT, NSW, QLD, VIC)" at bounding box center [578, 213] width 155 height 28
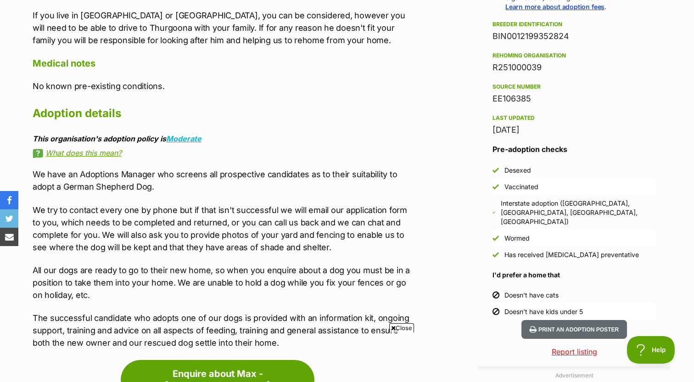
click at [537, 199] on div "Interstate adoption (ACT, NSW, QLD, VIC)" at bounding box center [578, 213] width 155 height 28
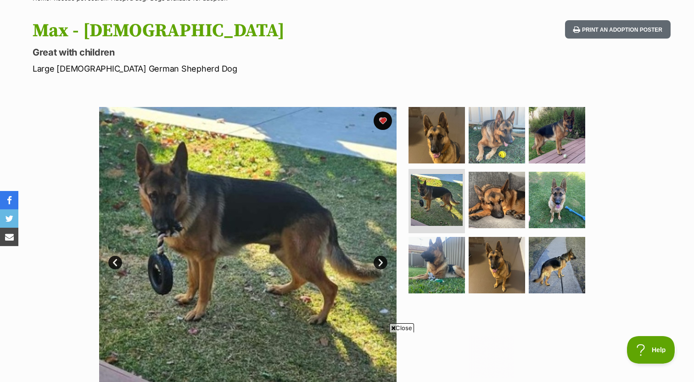
scroll to position [0, 0]
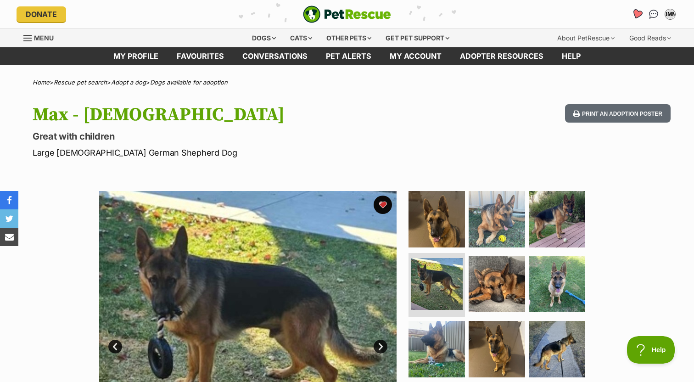
click at [635, 15] on icon "Favourites" at bounding box center [637, 14] width 11 height 11
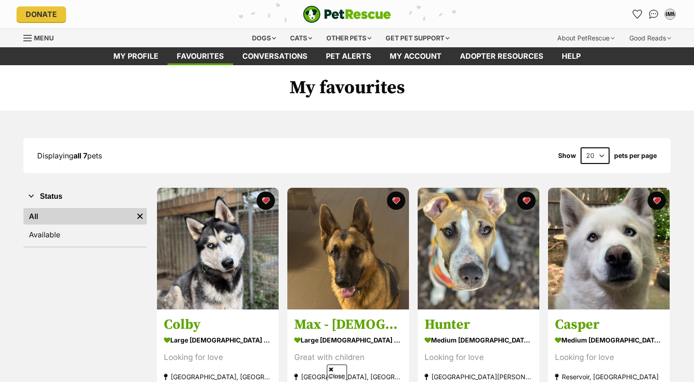
scroll to position [144, 0]
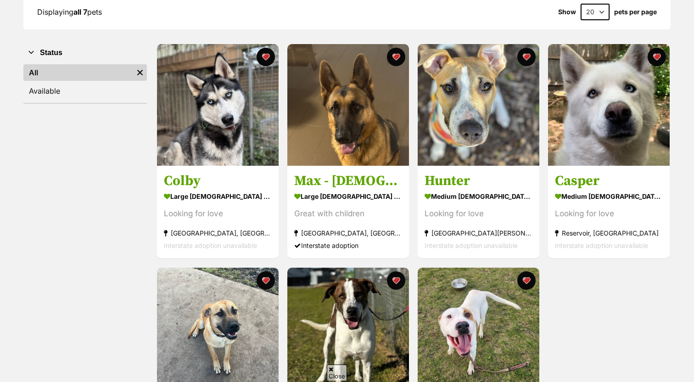
click at [628, 269] on div "Colby large male Dog Looking for love Melbourne, VIC Interstate adoption unavai…" at bounding box center [413, 263] width 515 height 440
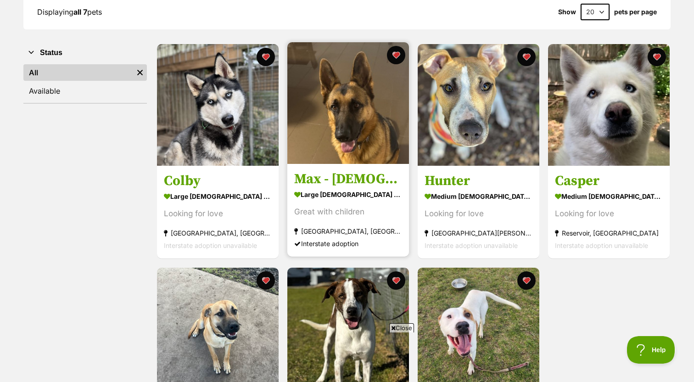
scroll to position [165, 0]
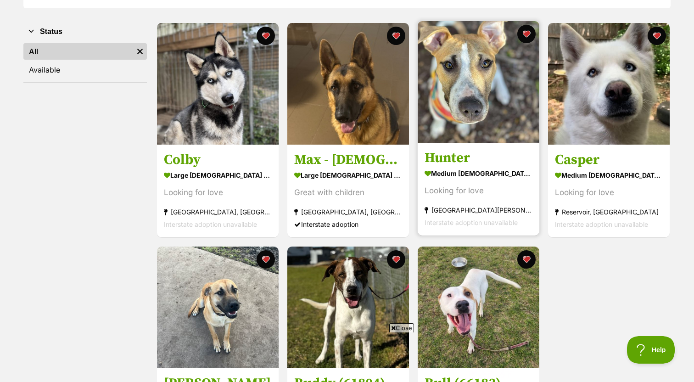
click at [455, 87] on img at bounding box center [479, 82] width 122 height 122
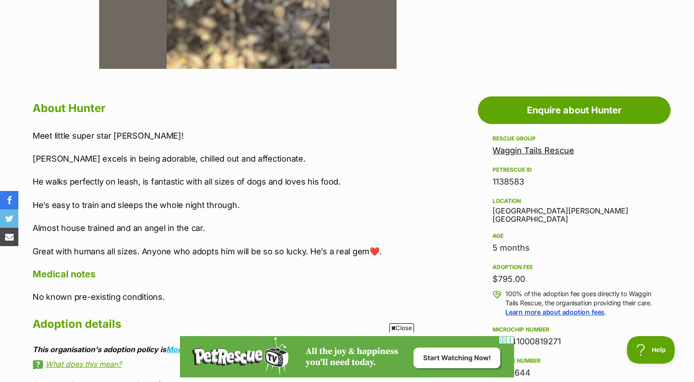
click at [518, 213] on div "Location Panton Hill, VIC" at bounding box center [574, 210] width 163 height 28
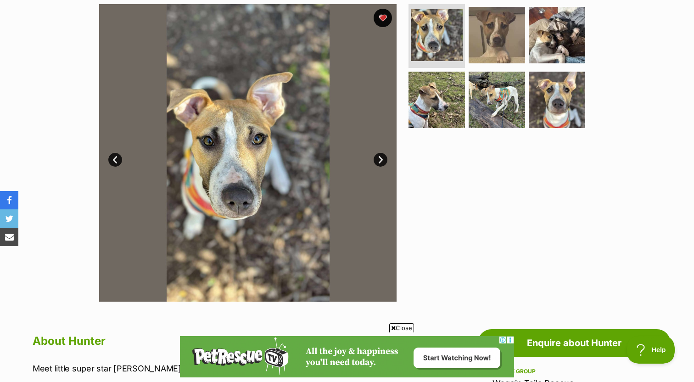
scroll to position [172, 0]
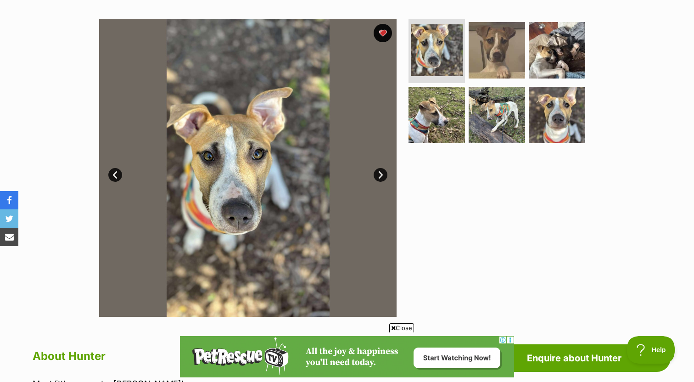
click at [384, 177] on link "Next" at bounding box center [381, 175] width 14 height 14
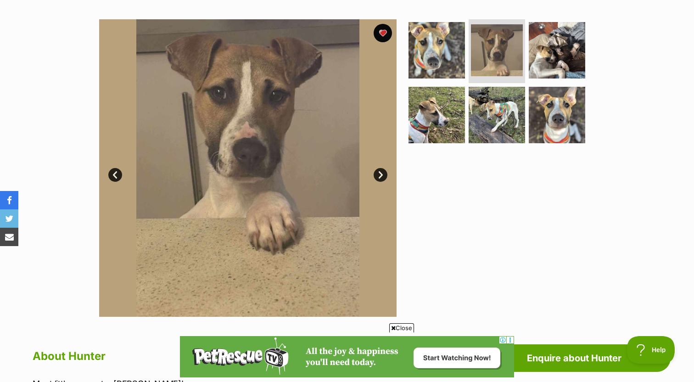
click at [381, 176] on div at bounding box center [347, 19] width 694 height 382
click at [382, 174] on link "Next" at bounding box center [381, 175] width 14 height 14
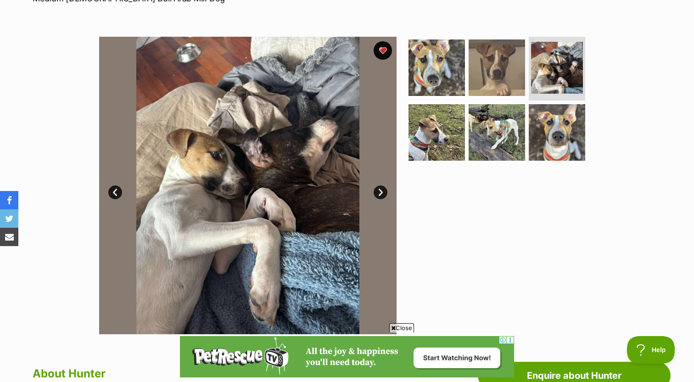
scroll to position [151, 0]
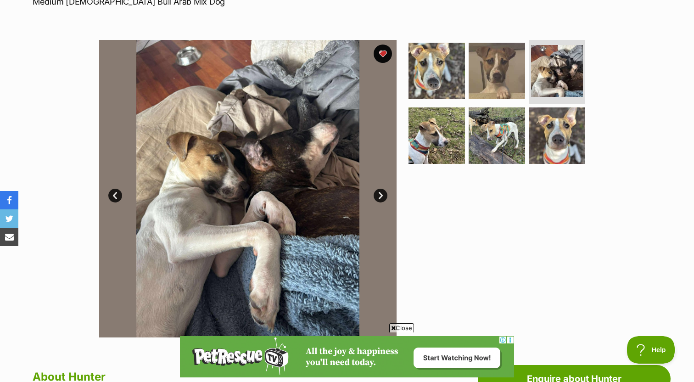
click at [381, 192] on link "Next" at bounding box center [381, 196] width 14 height 14
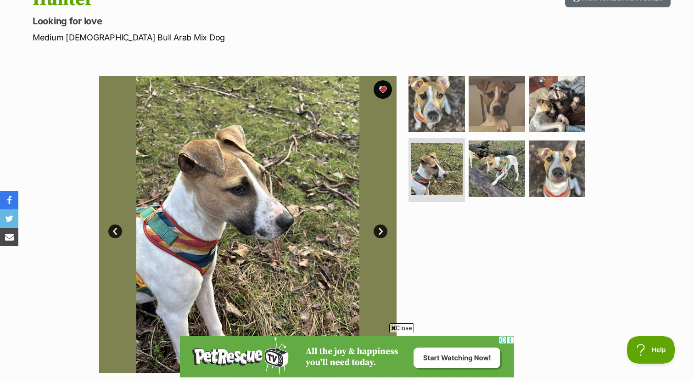
scroll to position [85, 0]
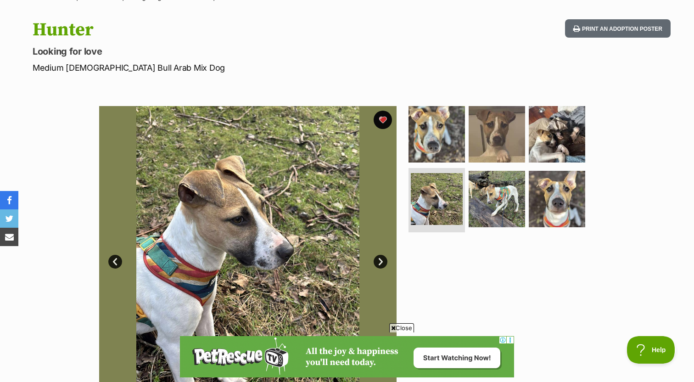
click at [148, 73] on p "Medium Male Bull Arab Mix Dog" at bounding box center [227, 68] width 388 height 12
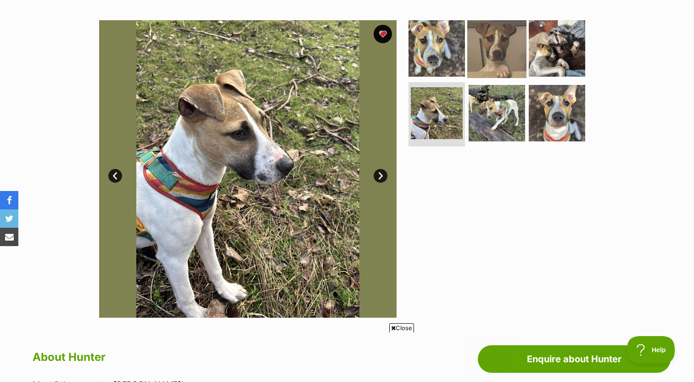
scroll to position [0, 0]
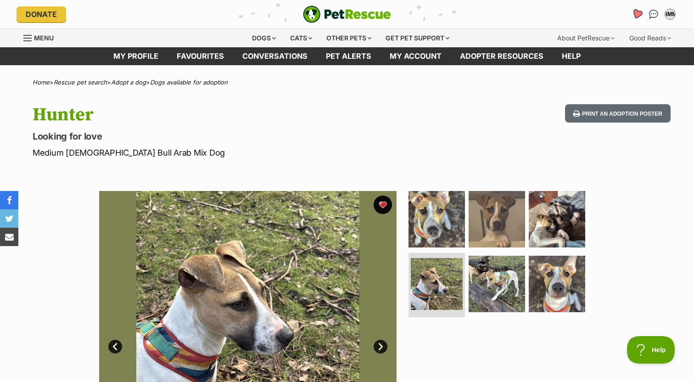
click at [638, 12] on icon "Favourites" at bounding box center [637, 14] width 11 height 11
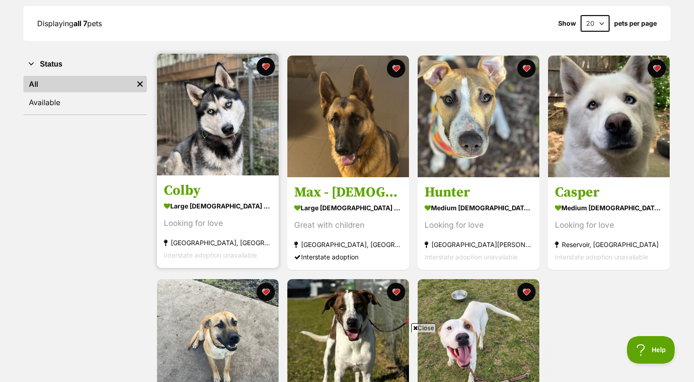
click at [229, 124] on img at bounding box center [218, 115] width 122 height 122
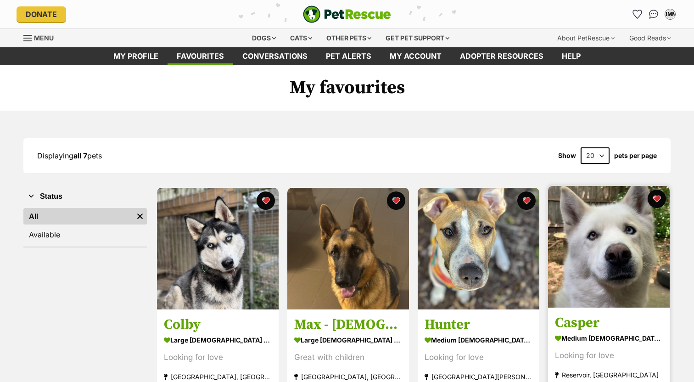
scroll to position [132, 0]
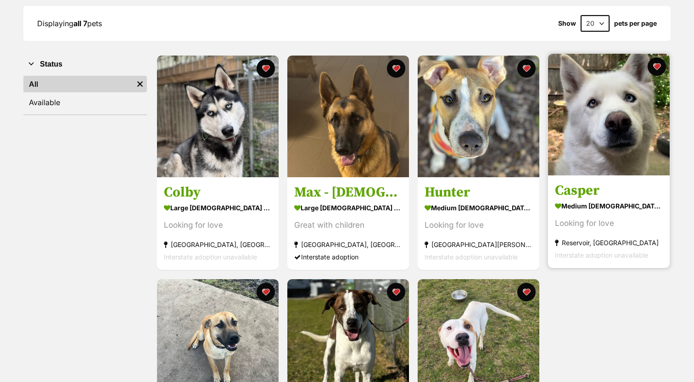
click at [607, 122] on img at bounding box center [609, 115] width 122 height 122
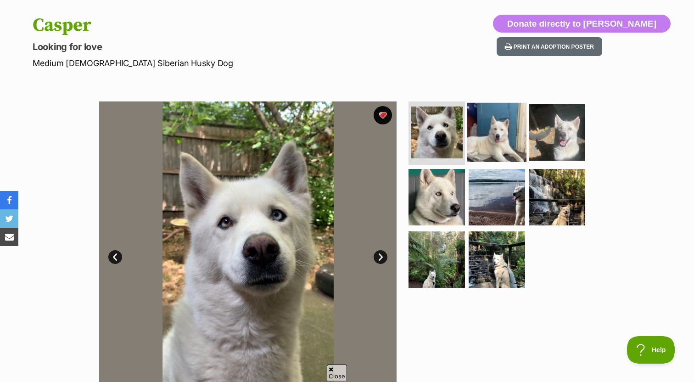
click at [510, 140] on img at bounding box center [496, 131] width 59 height 59
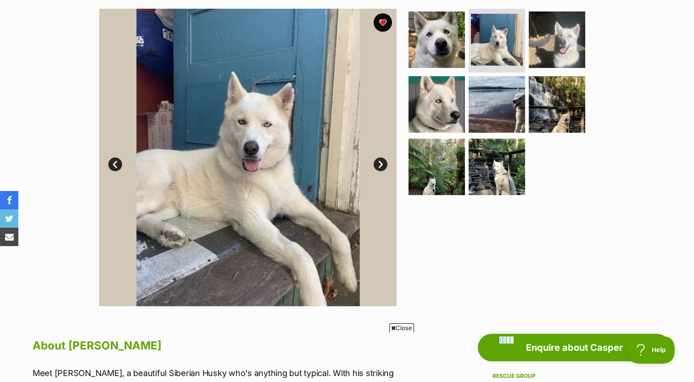
scroll to position [197, 0]
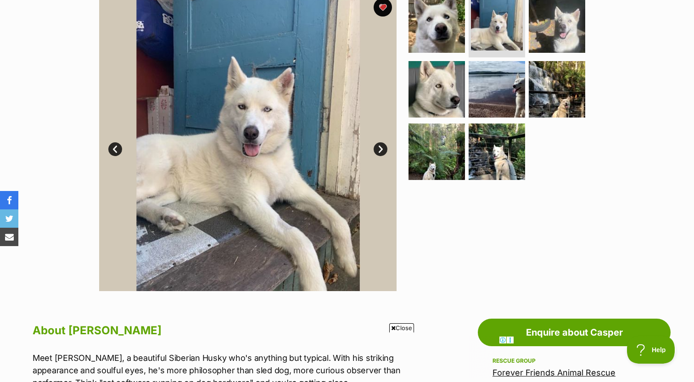
click at [376, 148] on link "Next" at bounding box center [381, 149] width 14 height 14
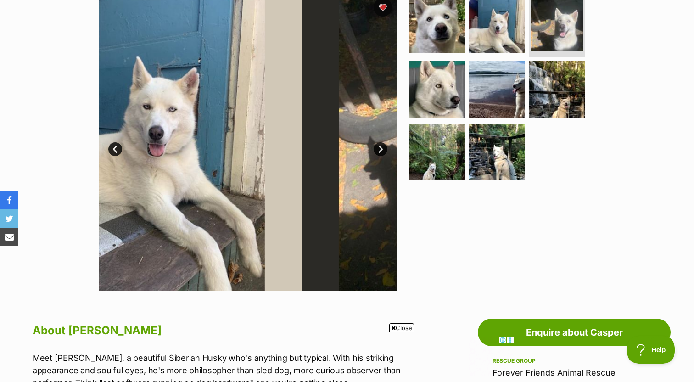
scroll to position [0, 0]
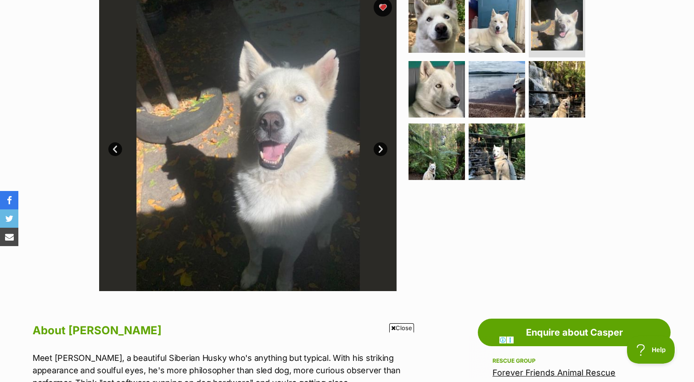
click at [376, 148] on link "Next" at bounding box center [381, 149] width 14 height 14
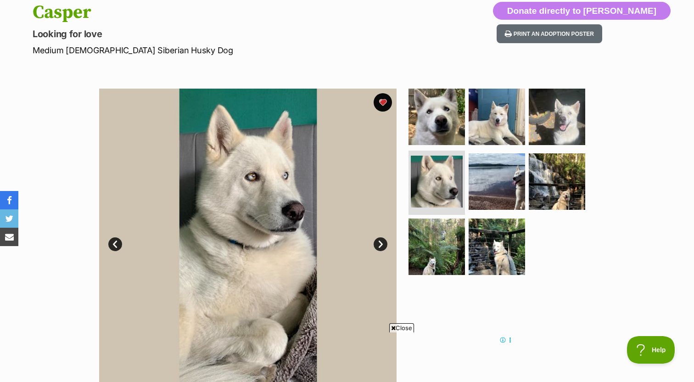
scroll to position [97, 0]
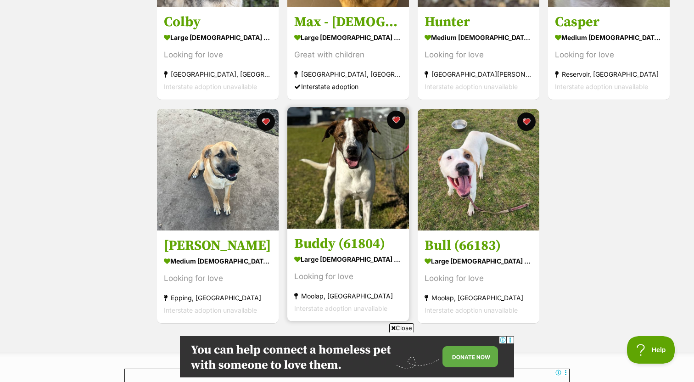
scroll to position [350, 0]
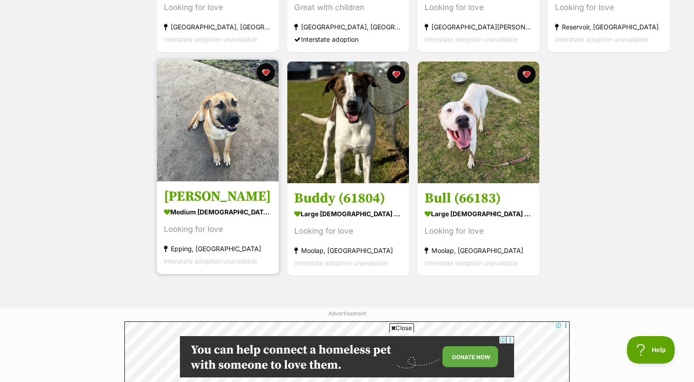
click at [234, 139] on img at bounding box center [218, 121] width 122 height 122
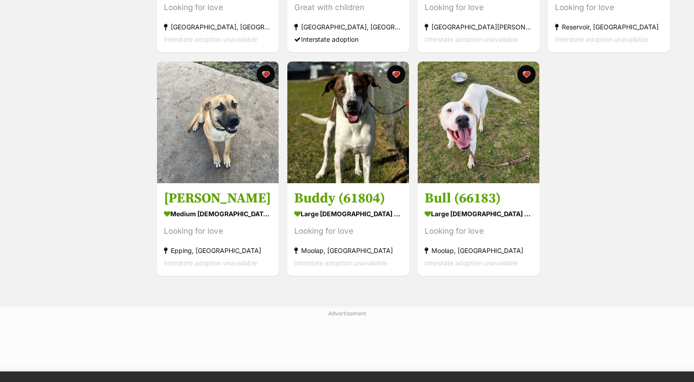
scroll to position [358, 0]
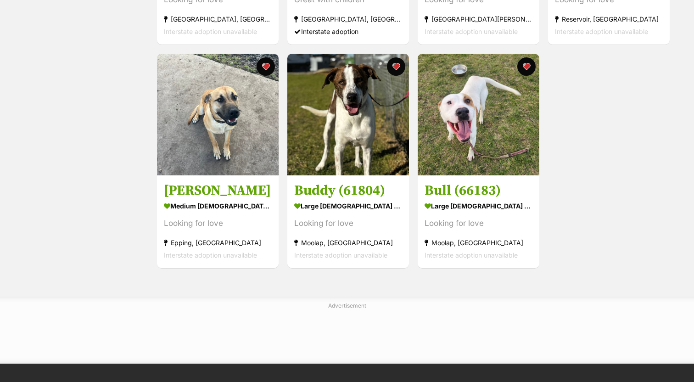
click at [460, 118] on img at bounding box center [479, 115] width 122 height 122
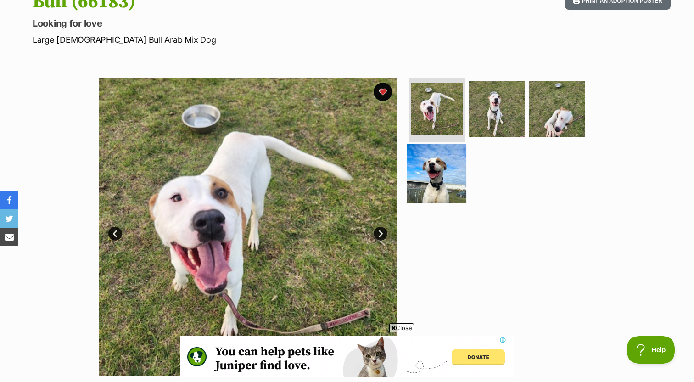
click at [444, 165] on img at bounding box center [436, 173] width 59 height 59
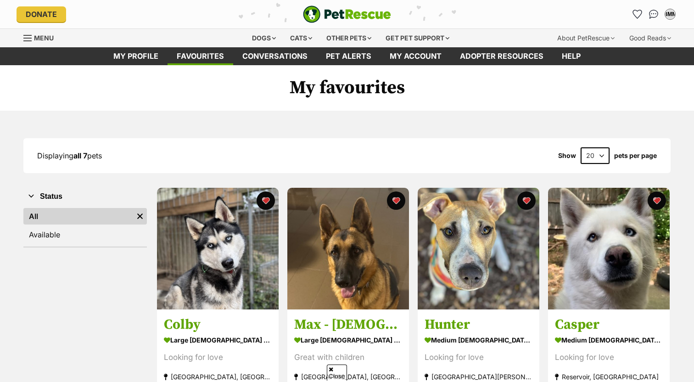
scroll to position [366, 0]
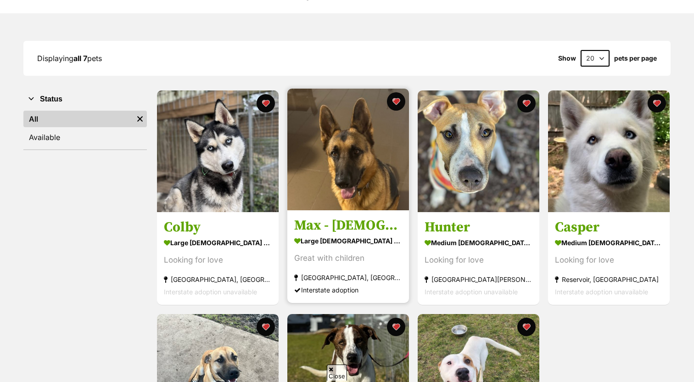
click at [349, 114] on img at bounding box center [348, 150] width 122 height 122
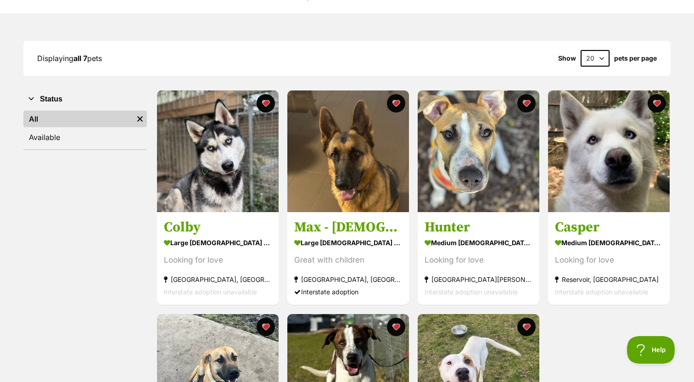
click at [422, 68] on div "Displaying all 7 pets Show 20 40 60 pets per page" at bounding box center [346, 58] width 647 height 35
click at [413, 94] on div "Colby large male Dog Looking for love Melbourne, VIC Interstate adoption unavai…" at bounding box center [413, 310] width 515 height 440
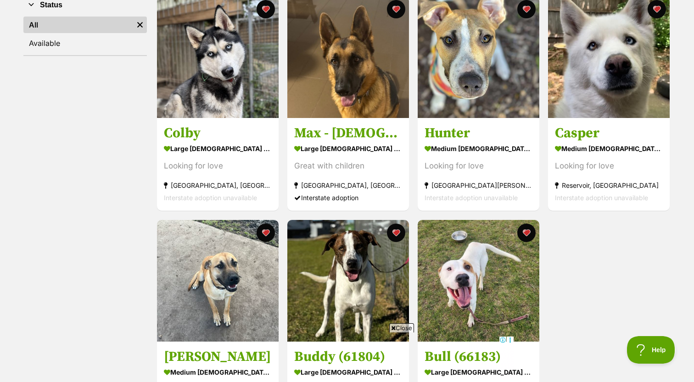
scroll to position [183, 0]
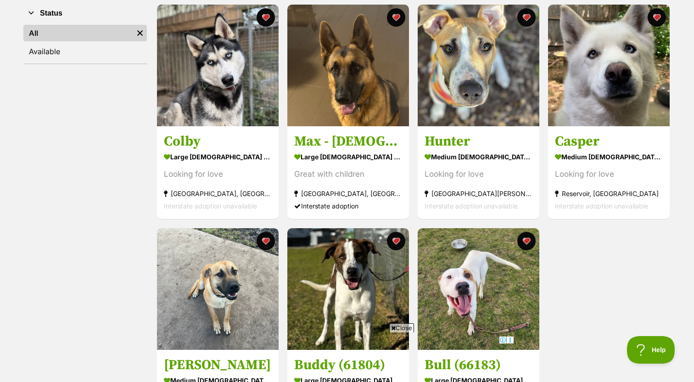
click at [411, 9] on div "Colby large male Dog Looking for love Melbourne, VIC Interstate adoption unavai…" at bounding box center [413, 224] width 515 height 440
click at [413, 6] on div "Colby large male Dog Looking for love Melbourne, VIC Interstate adoption unavai…" at bounding box center [413, 224] width 515 height 440
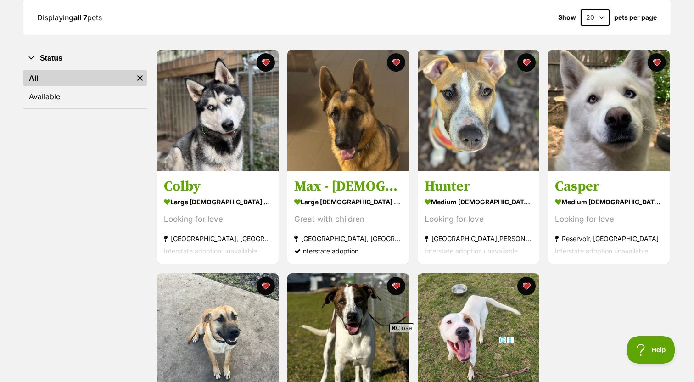
scroll to position [137, 0]
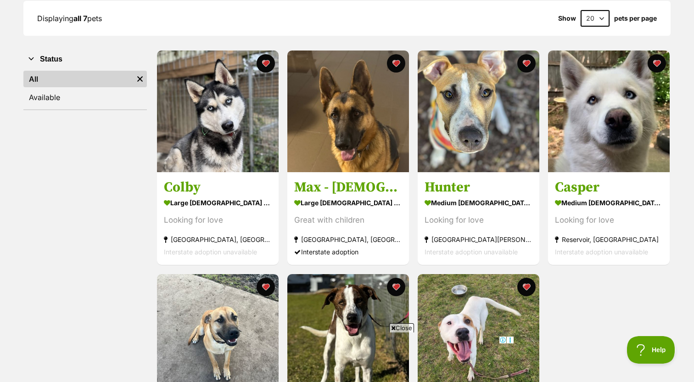
click at [413, 42] on div "Displaying all 7 pets Show 20 40 60 pets per page Visit PetRescue TV (external …" at bounding box center [347, 245] width 675 height 489
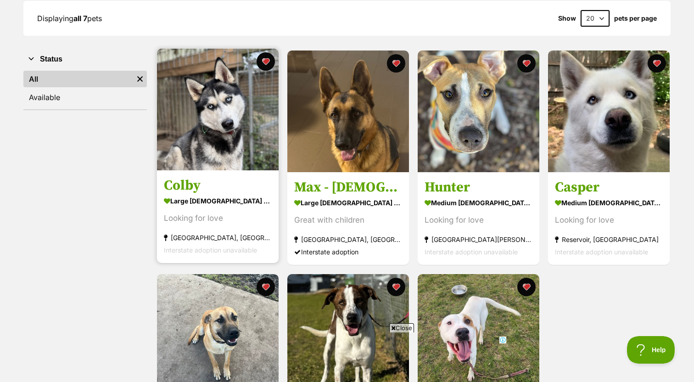
scroll to position [0, 0]
click at [241, 141] on img at bounding box center [218, 110] width 122 height 122
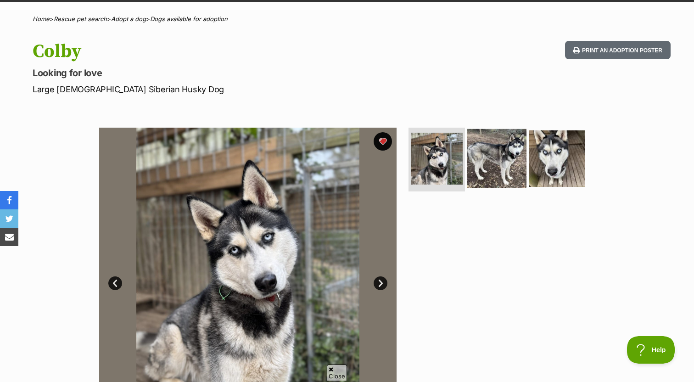
click at [506, 154] on img at bounding box center [496, 158] width 59 height 59
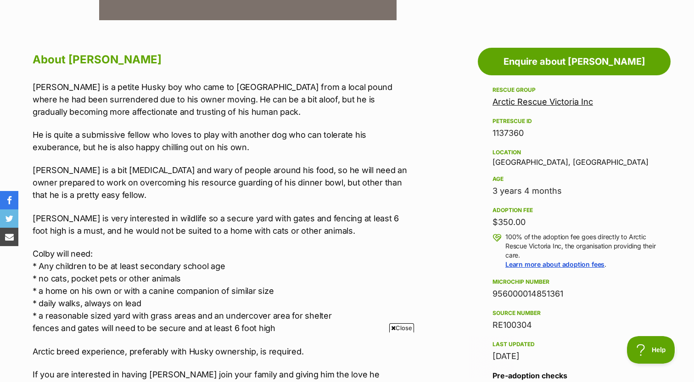
scroll to position [443, 0]
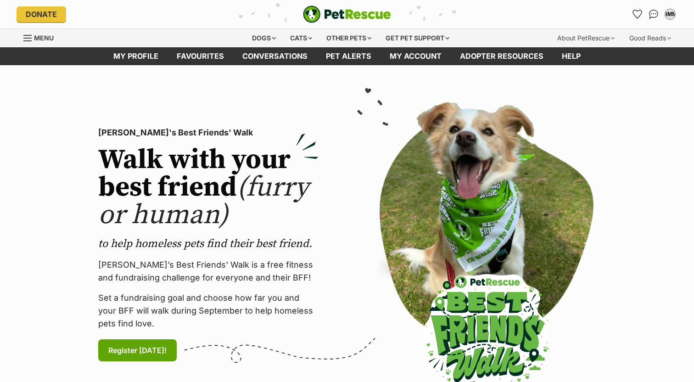
click at [634, 7] on li "Account quick links" at bounding box center [637, 14] width 15 height 15
click at [638, 16] on icon "Favourites" at bounding box center [637, 14] width 11 height 11
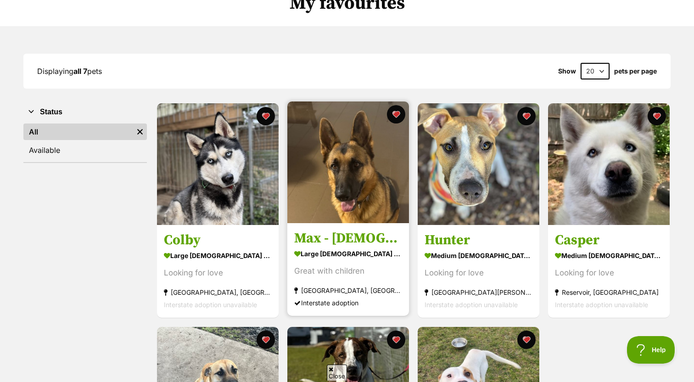
click at [356, 168] on img at bounding box center [348, 162] width 122 height 122
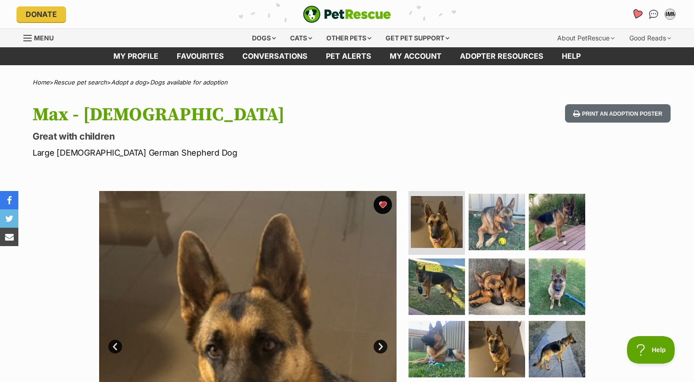
click at [641, 11] on icon "Favourites" at bounding box center [637, 14] width 11 height 11
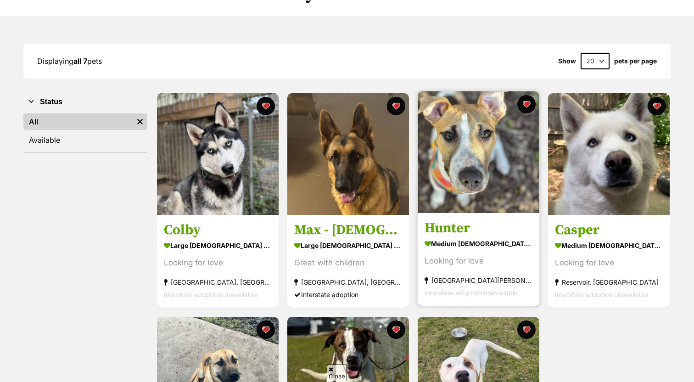
scroll to position [96, 0]
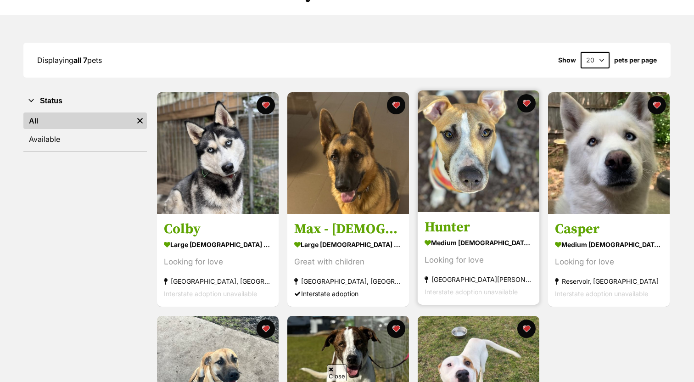
click at [472, 155] on img at bounding box center [479, 151] width 122 height 122
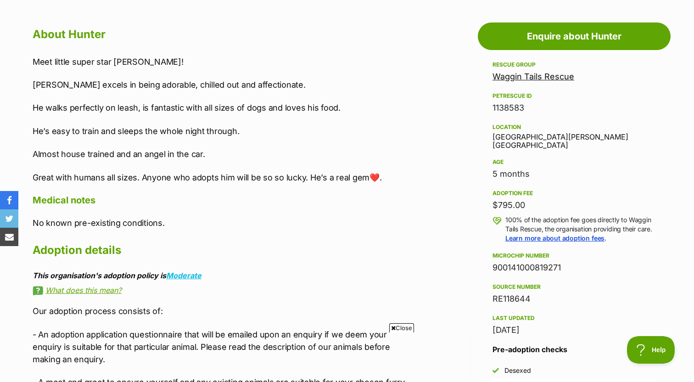
click at [109, 180] on p "Great with humans all sizes. Anyone who adopts him will be so so lucky. He’s a …" at bounding box center [222, 177] width 379 height 12
click at [118, 180] on p "Great with humans all sizes. Anyone who adopts him will be so so lucky. He’s a …" at bounding box center [222, 177] width 379 height 12
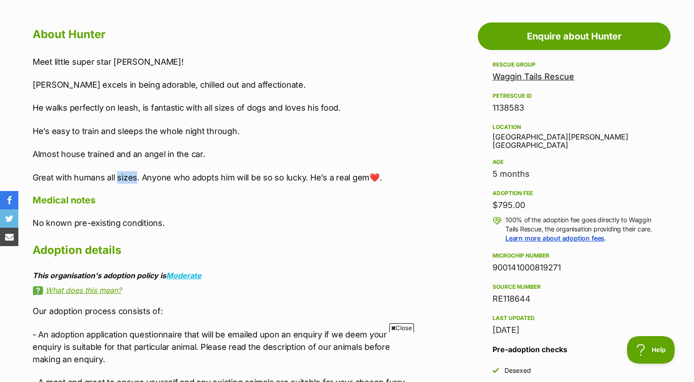
click at [118, 180] on p "Great with humans all sizes. Anyone who adopts him will be so so lucky. He’s a …" at bounding box center [222, 177] width 379 height 12
click at [134, 186] on div "About Hunter Meet little super star Hunter! Hunter excels in being adorable, ch…" at bounding box center [222, 266] width 379 height 484
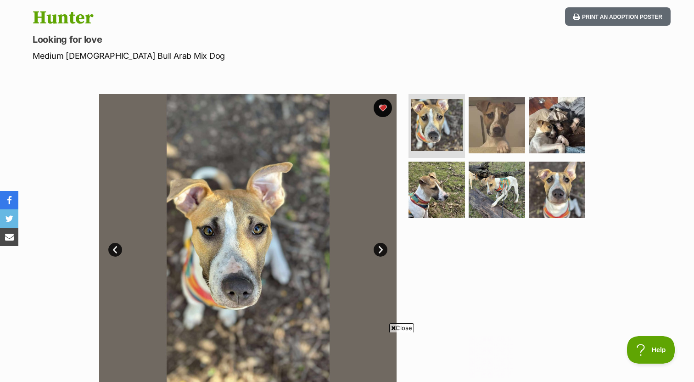
scroll to position [87, 0]
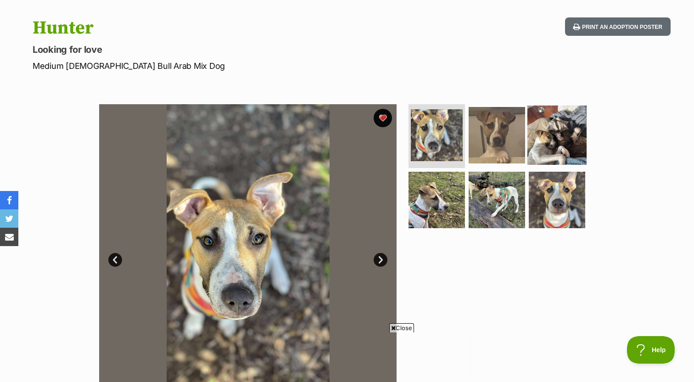
click at [544, 146] on img at bounding box center [557, 134] width 59 height 59
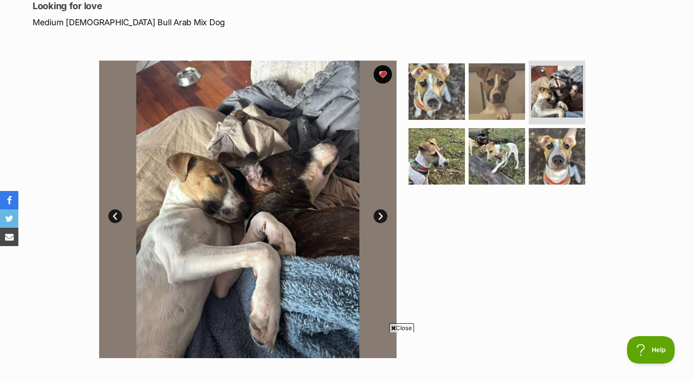
scroll to position [156, 0]
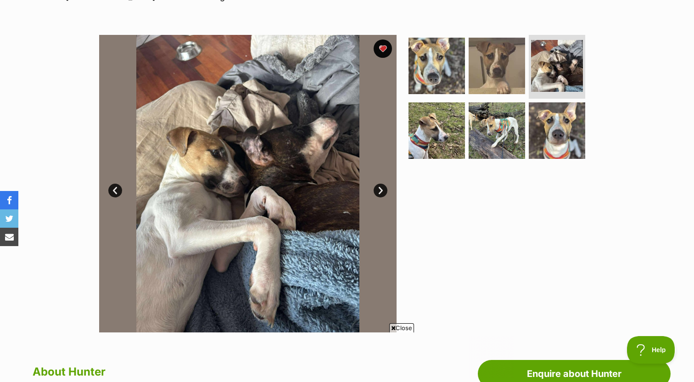
click at [381, 188] on link "Next" at bounding box center [381, 191] width 14 height 14
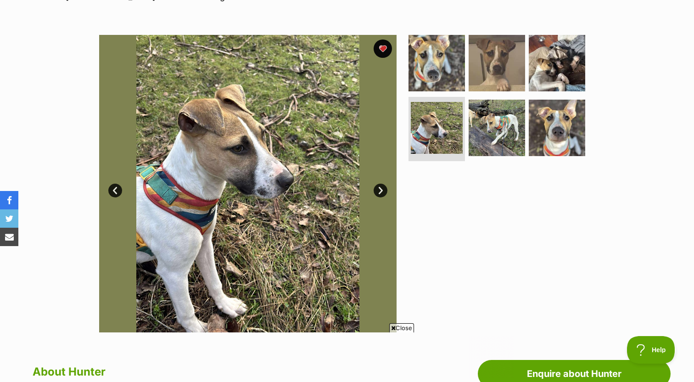
click at [381, 189] on link "Next" at bounding box center [381, 191] width 14 height 14
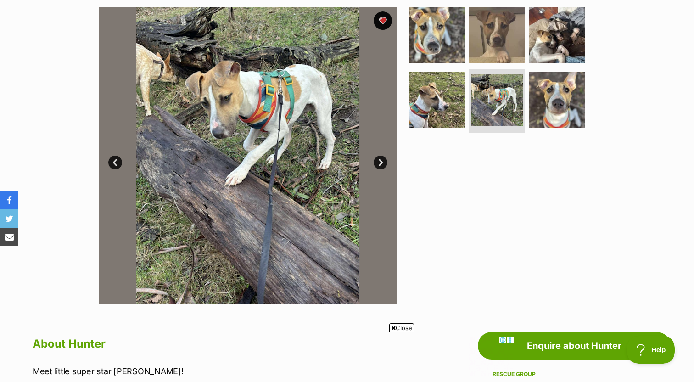
scroll to position [185, 0]
click at [380, 161] on link "Next" at bounding box center [381, 162] width 14 height 14
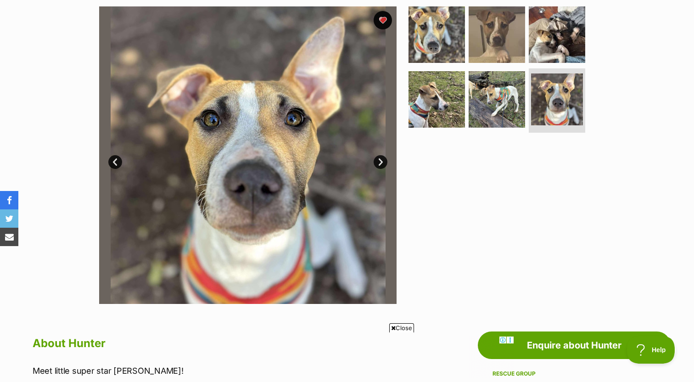
click at [380, 161] on link "Next" at bounding box center [381, 162] width 14 height 14
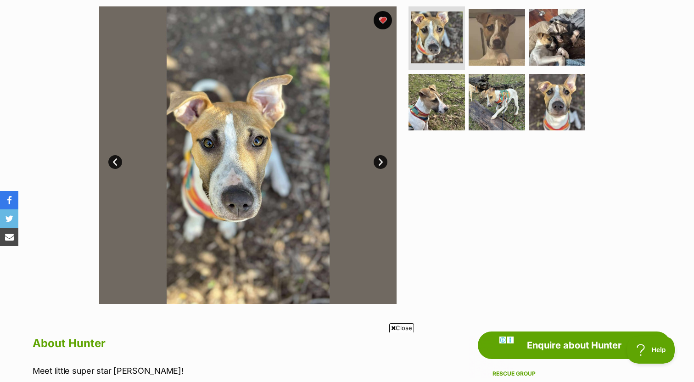
click at [380, 161] on link "Next" at bounding box center [381, 162] width 14 height 14
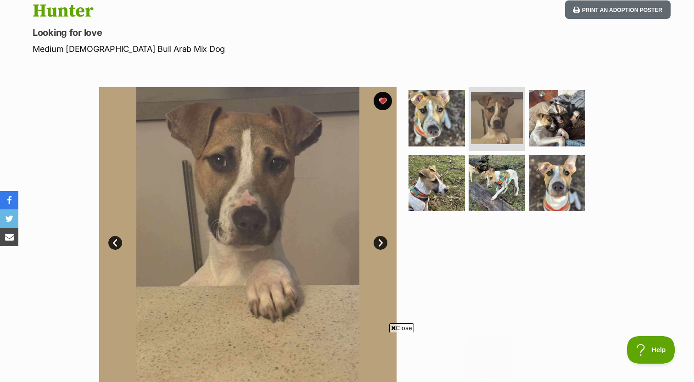
scroll to position [0, 0]
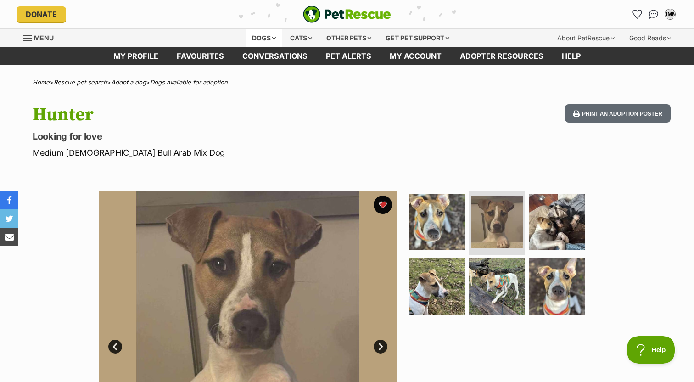
click at [267, 38] on div "Dogs" at bounding box center [264, 38] width 37 height 18
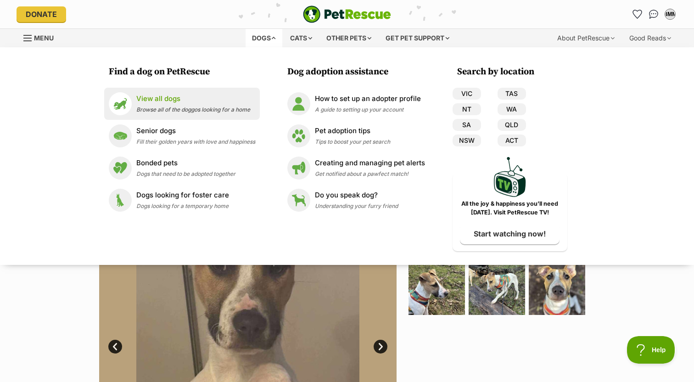
click at [208, 109] on span "Browse all of the doggos looking for a home" at bounding box center [193, 109] width 114 height 7
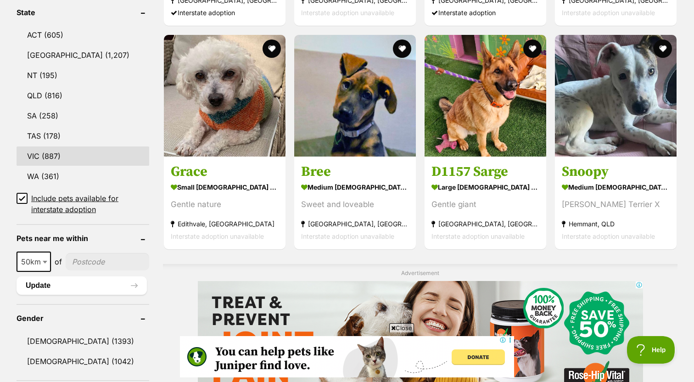
click at [97, 157] on link "VIC (887)" at bounding box center [83, 155] width 133 height 19
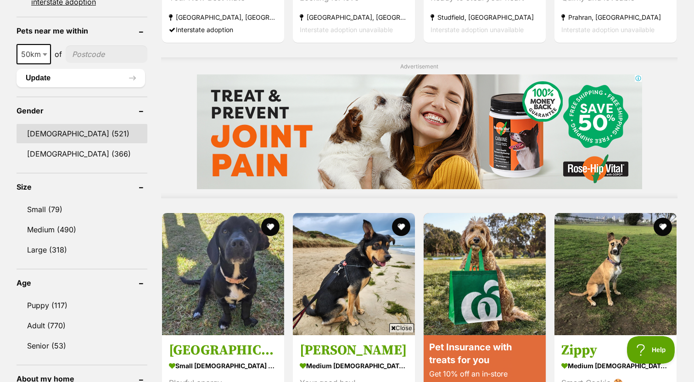
click at [79, 133] on link "[DEMOGRAPHIC_DATA] (521)" at bounding box center [82, 133] width 131 height 19
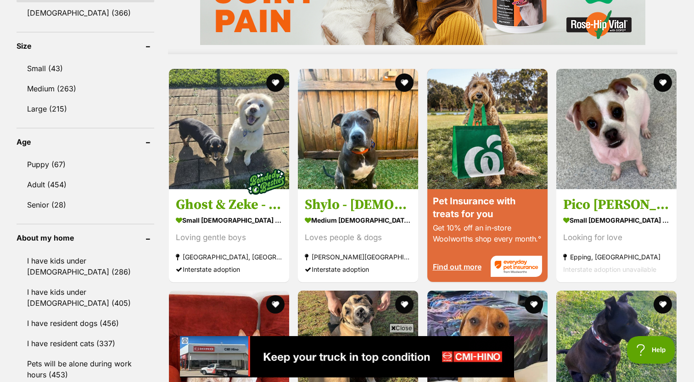
scroll to position [704, 0]
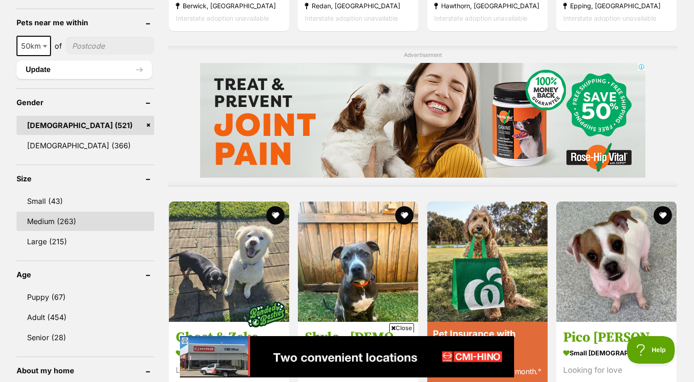
click at [84, 215] on link "Medium (263)" at bounding box center [86, 221] width 138 height 19
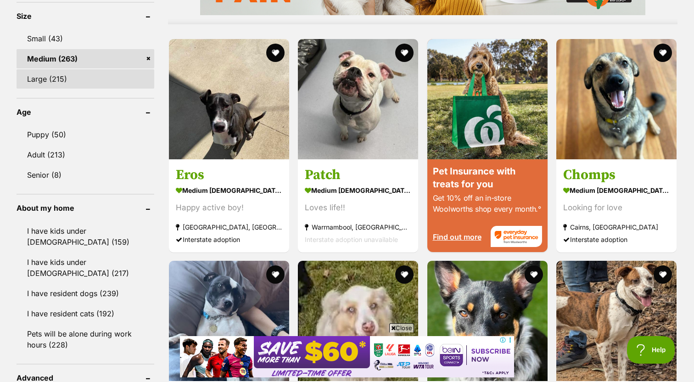
click at [128, 83] on link "Large (215)" at bounding box center [86, 78] width 138 height 19
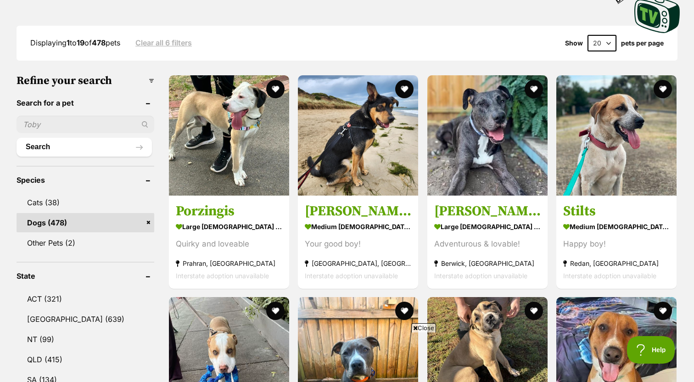
scroll to position [225, 0]
click at [142, 146] on button "Search" at bounding box center [84, 146] width 135 height 18
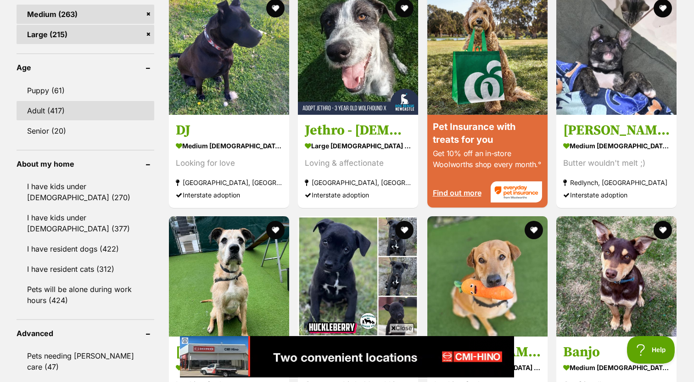
click at [123, 107] on link "Adult (417)" at bounding box center [86, 110] width 138 height 19
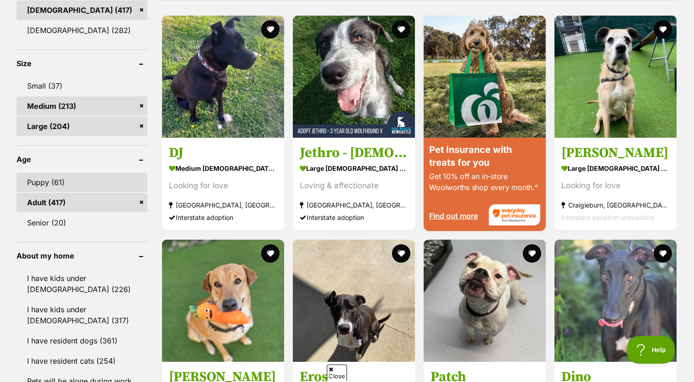
click at [115, 184] on link "Puppy (61)" at bounding box center [82, 182] width 131 height 19
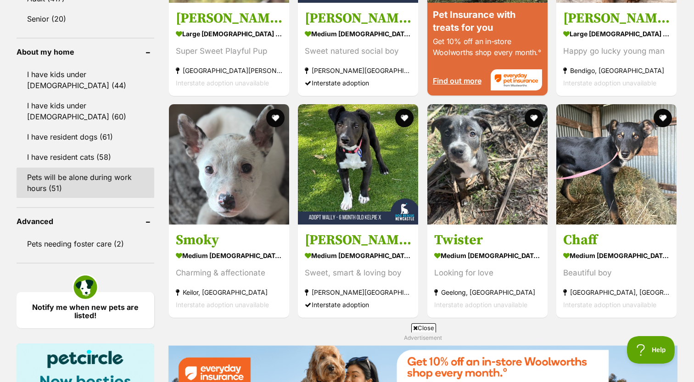
click at [109, 174] on link "Pets will be alone during work hours (51)" at bounding box center [86, 183] width 138 height 30
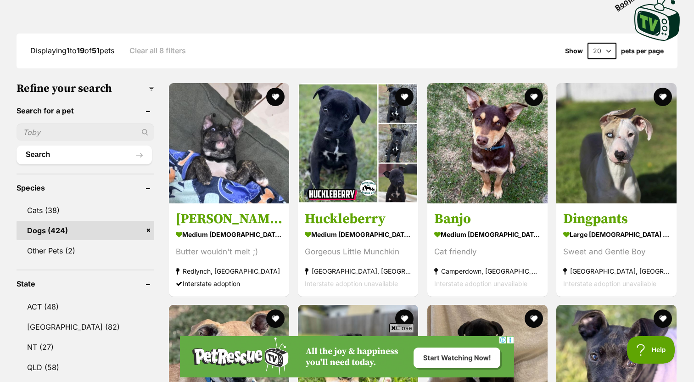
select select "60"
click option "60" at bounding box center [0, 0] width 0 height 0
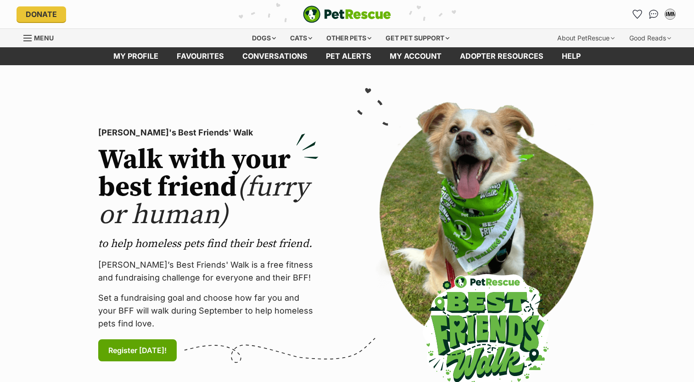
click at [265, 29] on div "Dogs Find a dog on PetRescue View all dogs Browse all of the doggos looking for…" at bounding box center [347, 37] width 694 height 19
click at [265, 34] on div "Dogs" at bounding box center [264, 38] width 37 height 18
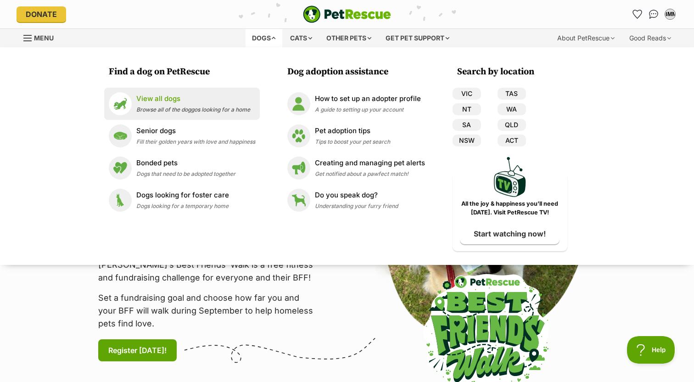
click at [174, 100] on p "View all dogs" at bounding box center [193, 99] width 114 height 11
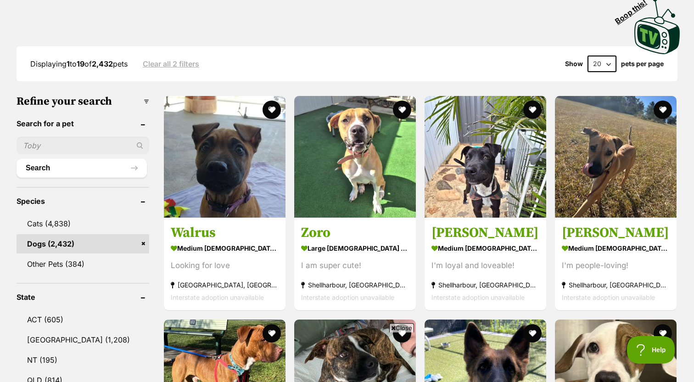
click at [112, 153] on input "text" at bounding box center [83, 145] width 133 height 17
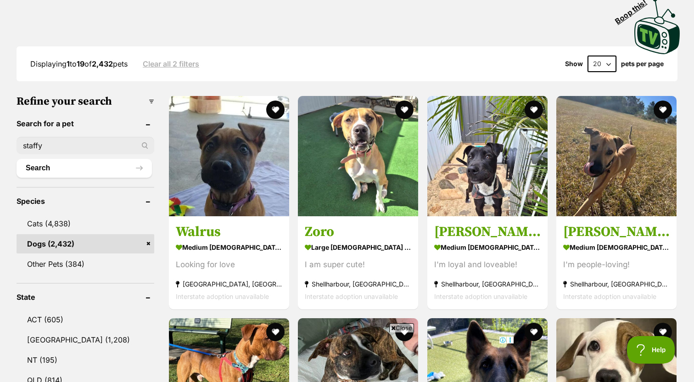
type input "staffy"
click at [17, 159] on button "Search" at bounding box center [84, 168] width 135 height 18
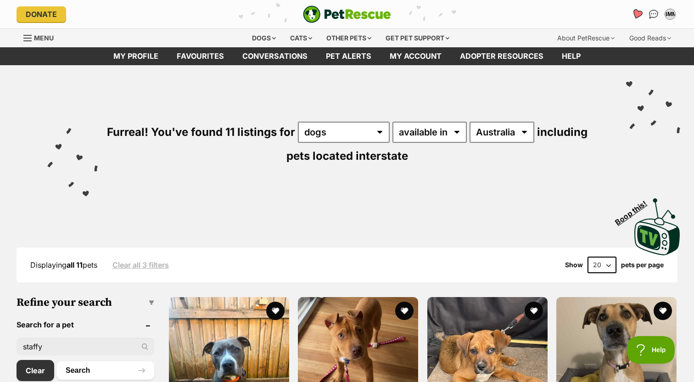
click at [633, 15] on icon "Favourites" at bounding box center [637, 14] width 12 height 12
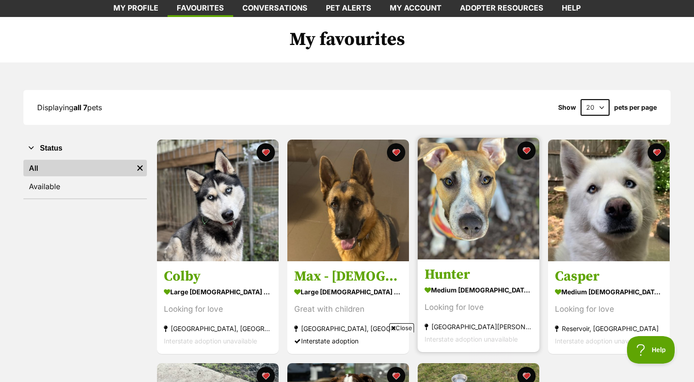
click at [460, 220] on img at bounding box center [479, 199] width 122 height 122
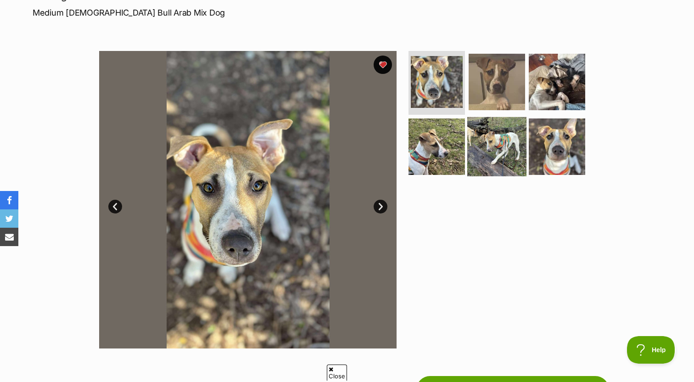
click at [496, 155] on img at bounding box center [496, 146] width 59 height 59
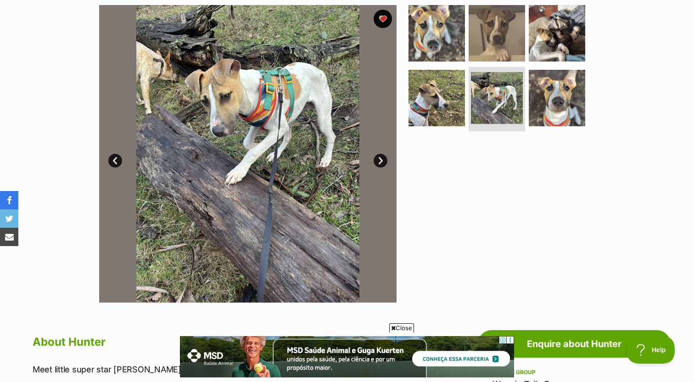
scroll to position [165, 0]
